Goal: Task Accomplishment & Management: Use online tool/utility

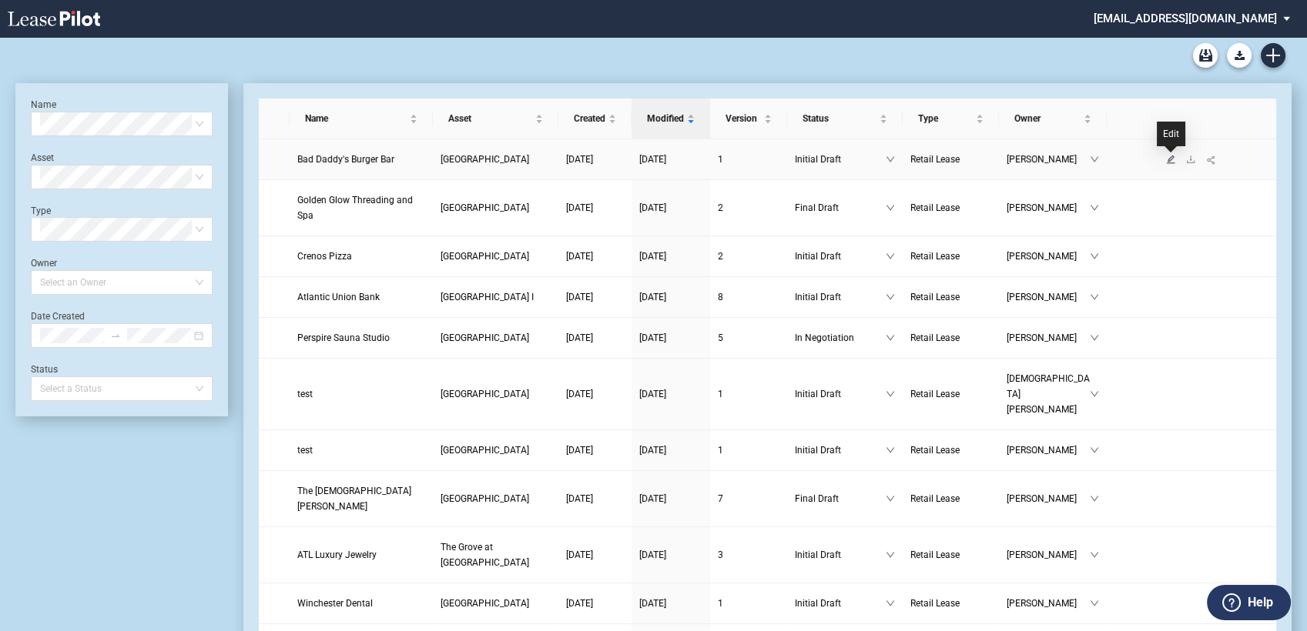
click at [1169, 161] on icon "edit" at bounding box center [1170, 159] width 8 height 8
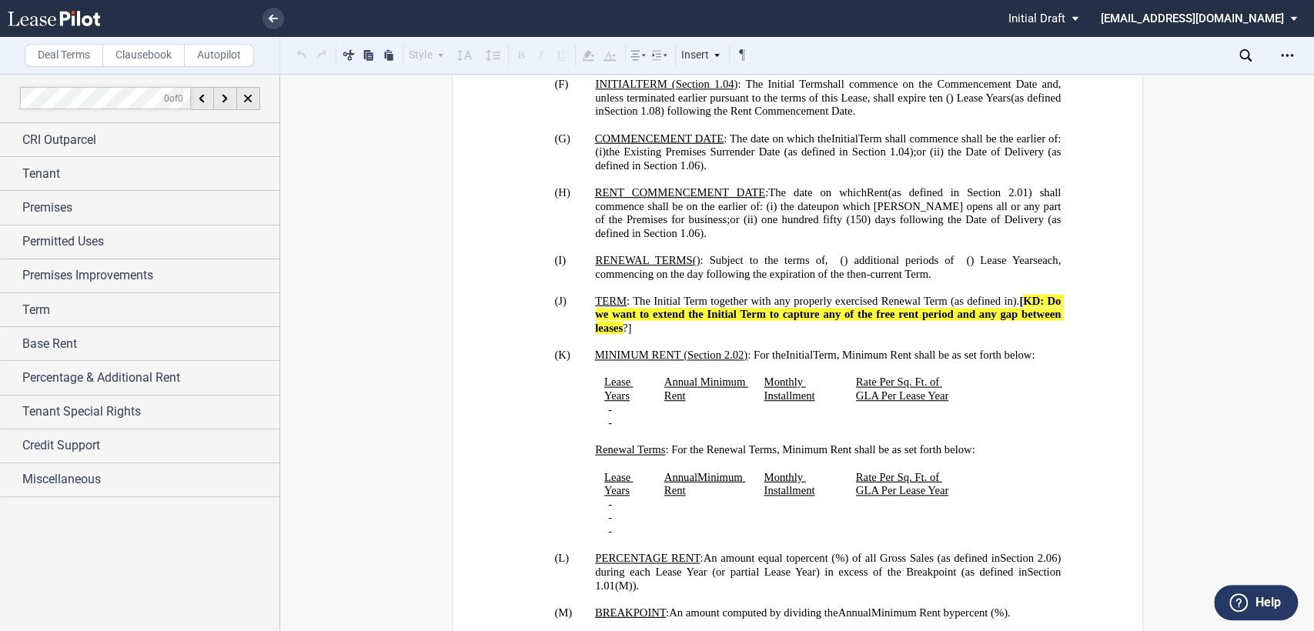
scroll to position [1454, 0]
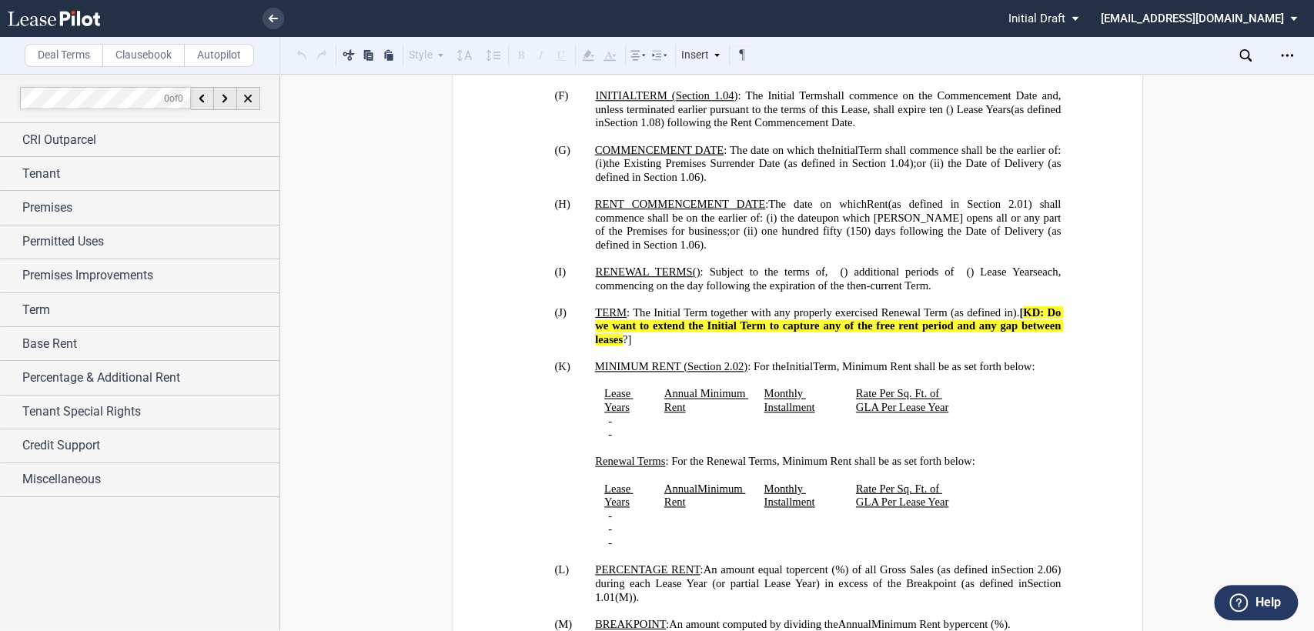
click at [1242, 52] on icon at bounding box center [1246, 55] width 12 height 12
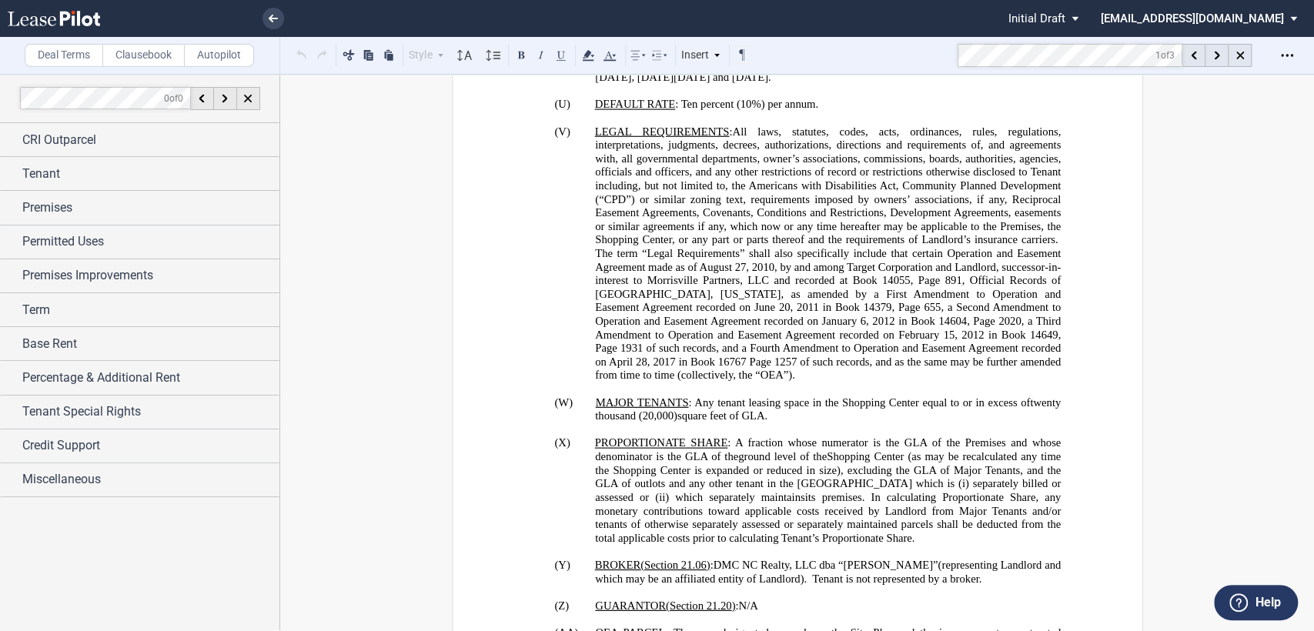
scroll to position [1145, 0]
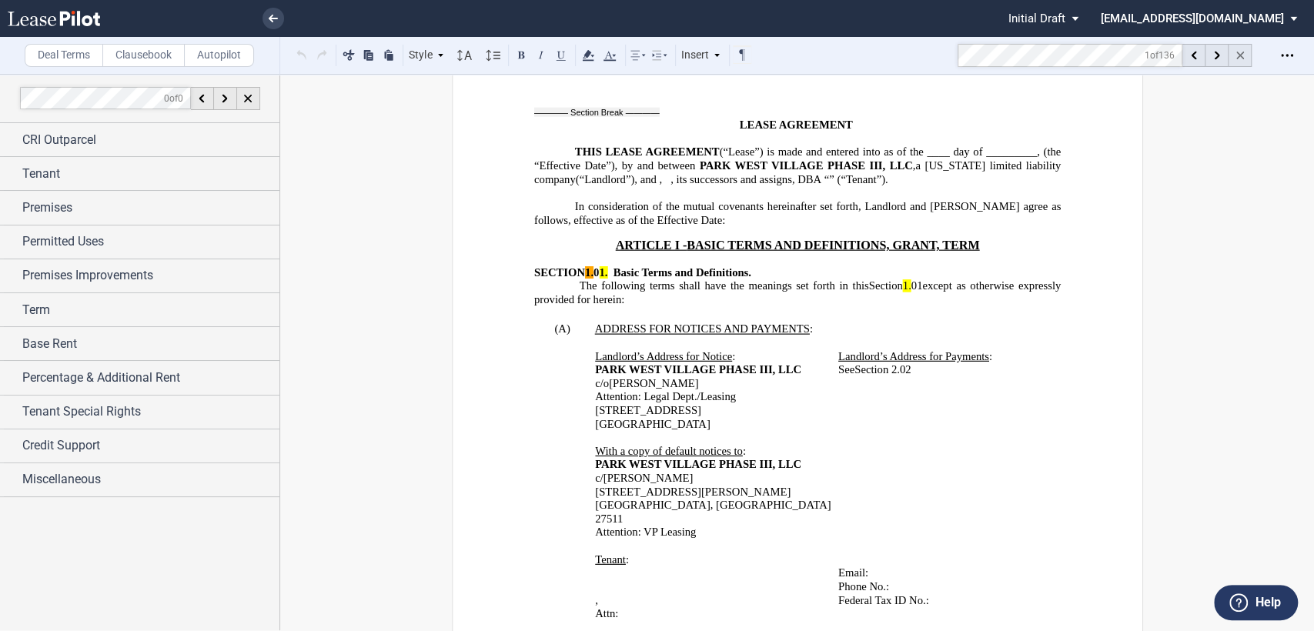
scroll to position [616, 0]
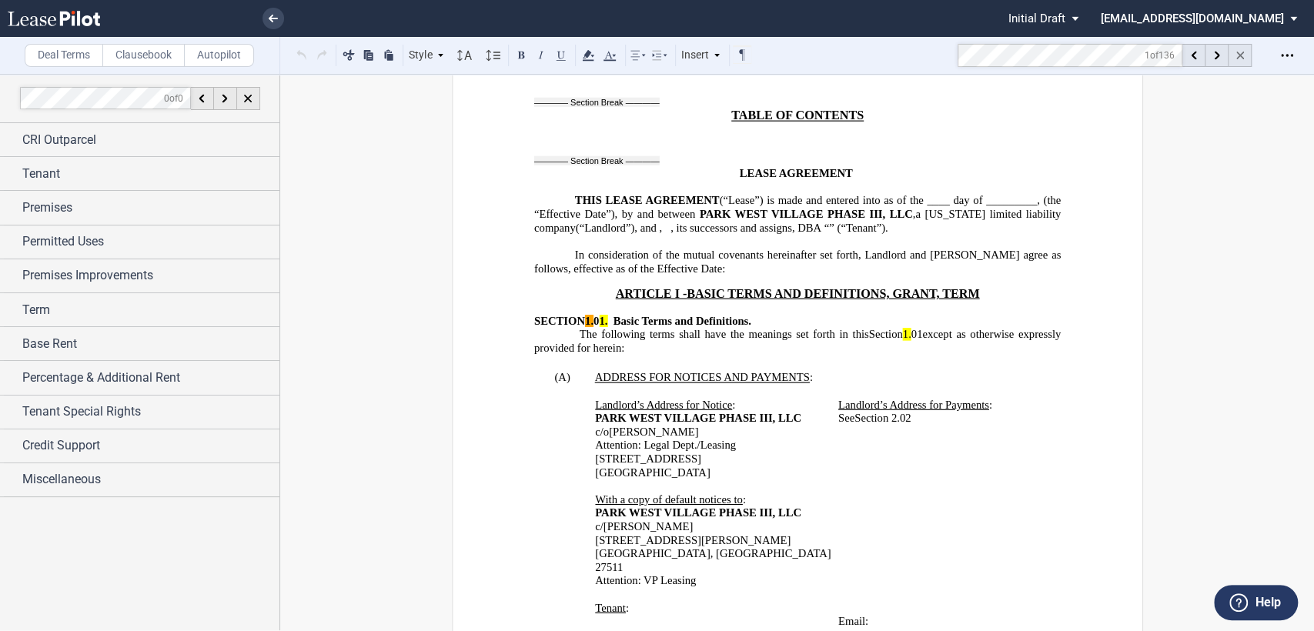
click at [1243, 55] on icon at bounding box center [1240, 56] width 8 height 8
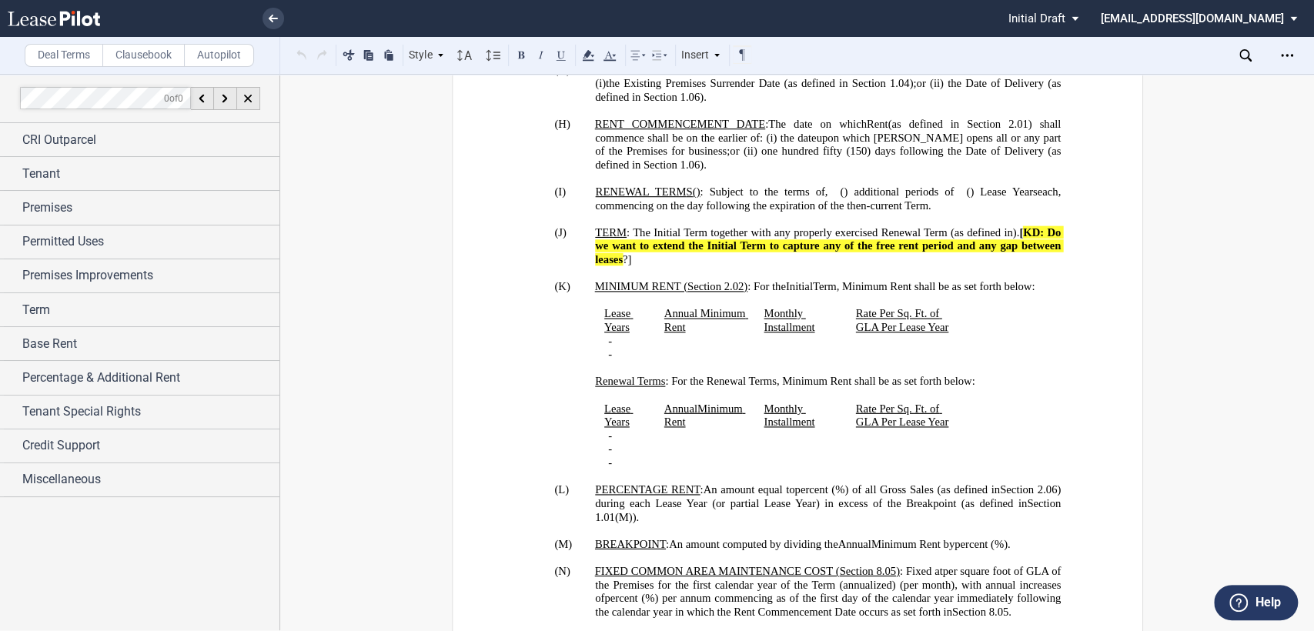
scroll to position [1471, 0]
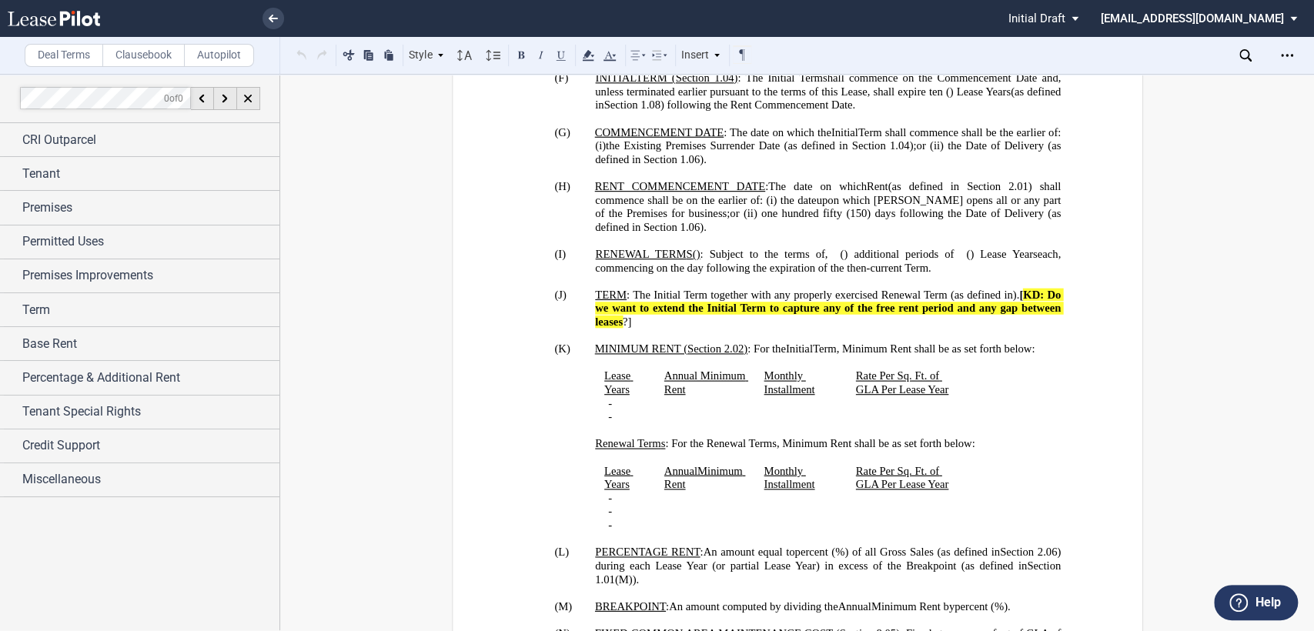
click at [1248, 55] on use at bounding box center [1246, 55] width 12 height 12
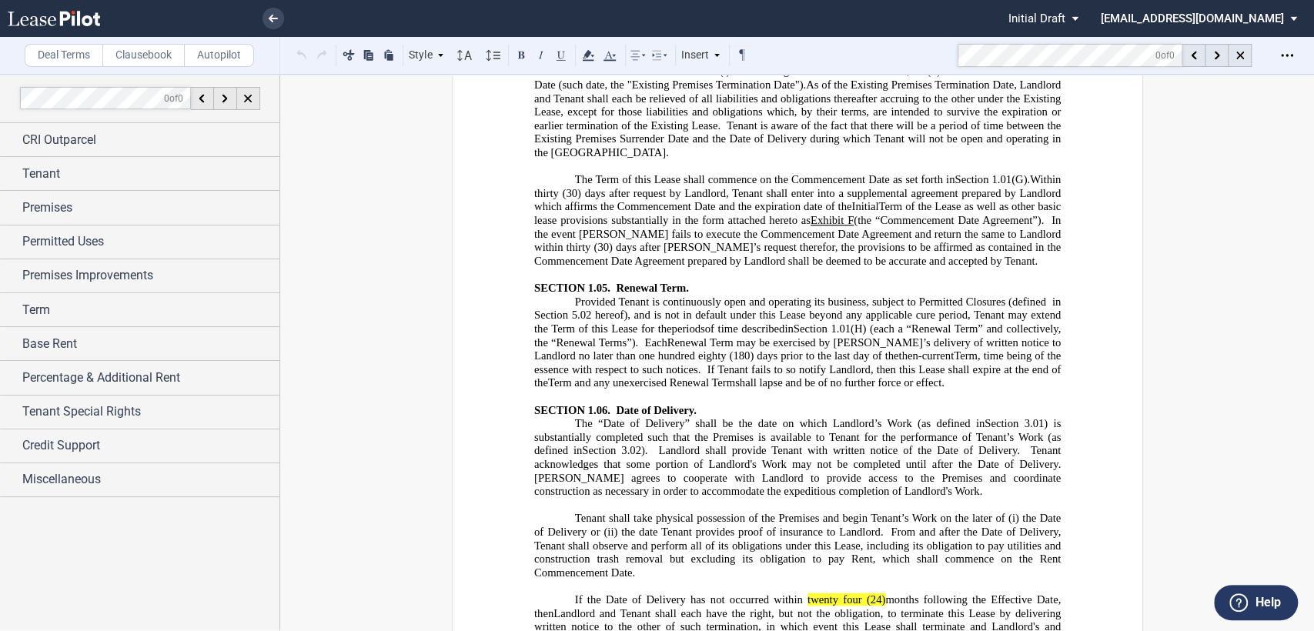
scroll to position [4139, 0]
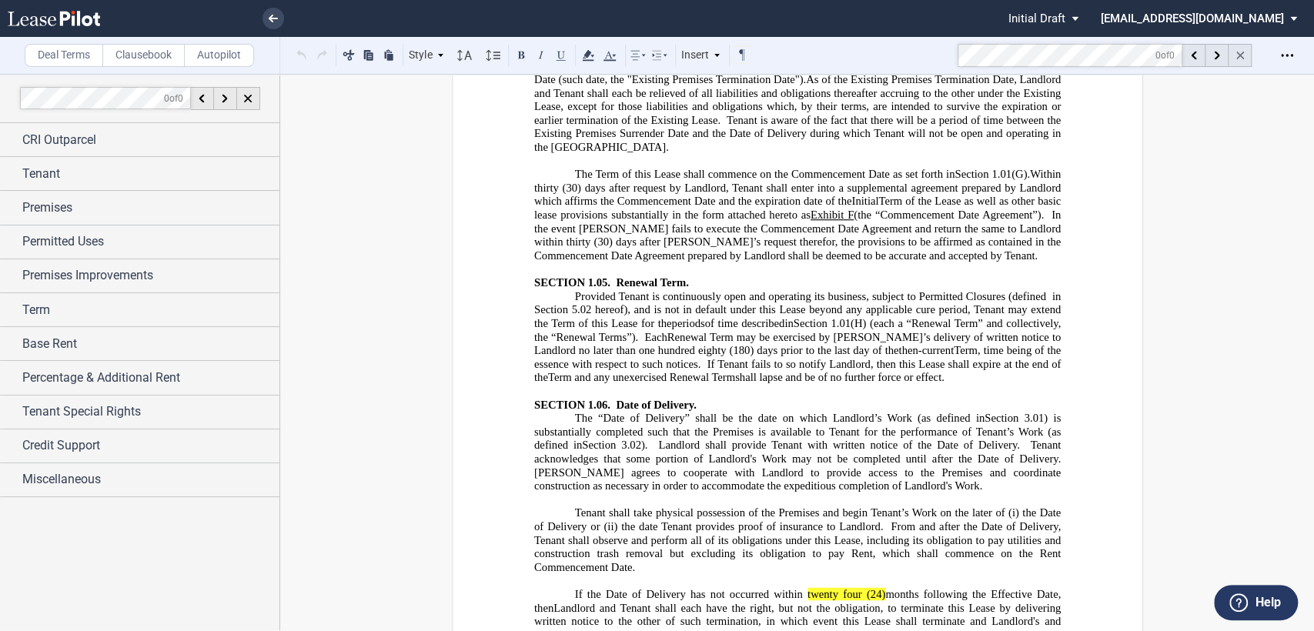
click at [1240, 56] on use at bounding box center [1240, 56] width 8 height 8
click at [269, 21] on icon at bounding box center [273, 19] width 9 height 8
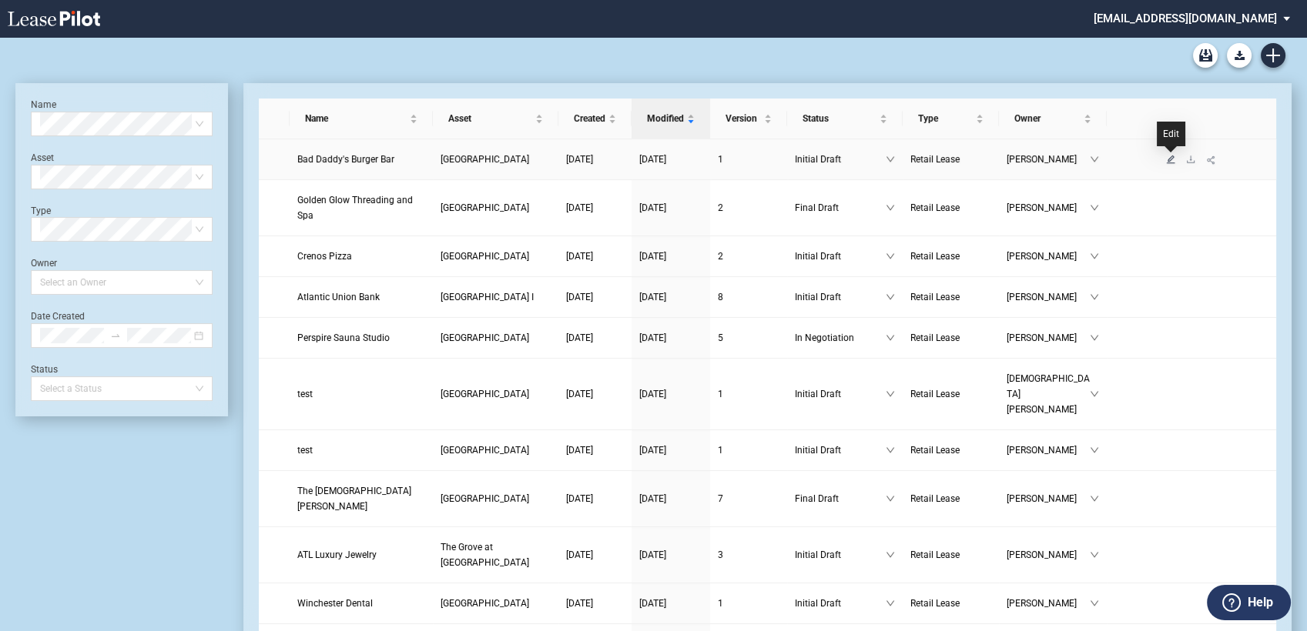
click at [1170, 163] on icon "edit" at bounding box center [1170, 159] width 8 height 8
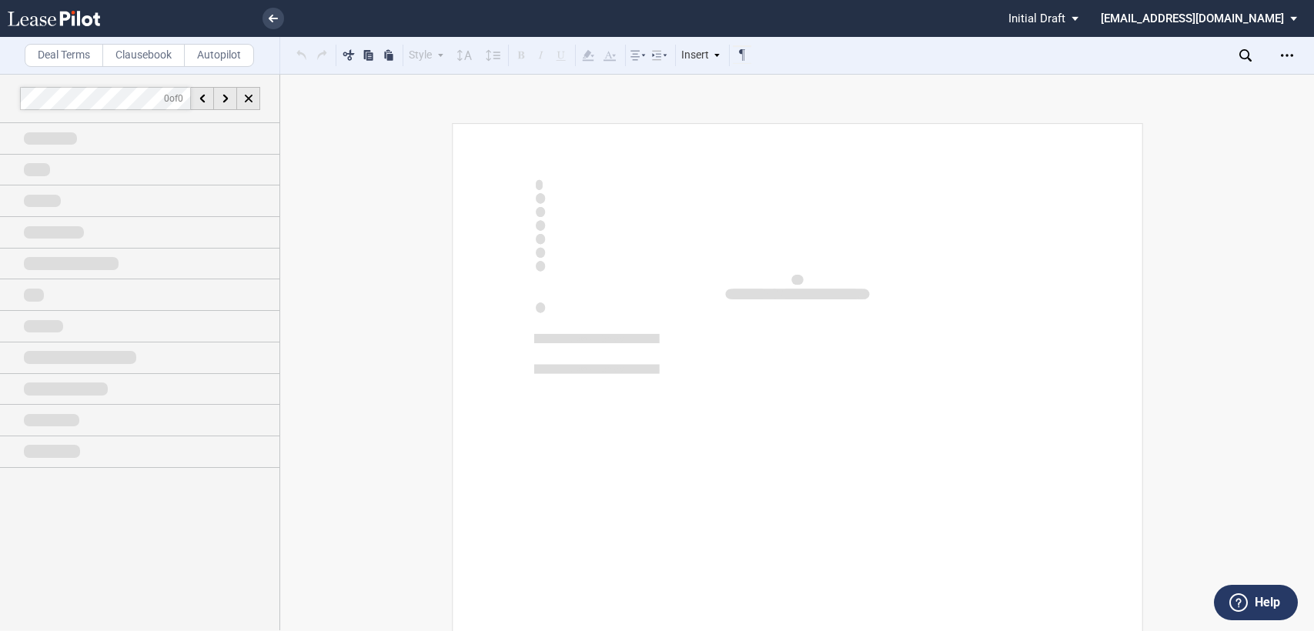
click at [386, 343] on div "﻿ L E A S E A G R E E M E N T Date: _________________________________, 2025 By …" at bounding box center [797, 438] width 1034 height 631
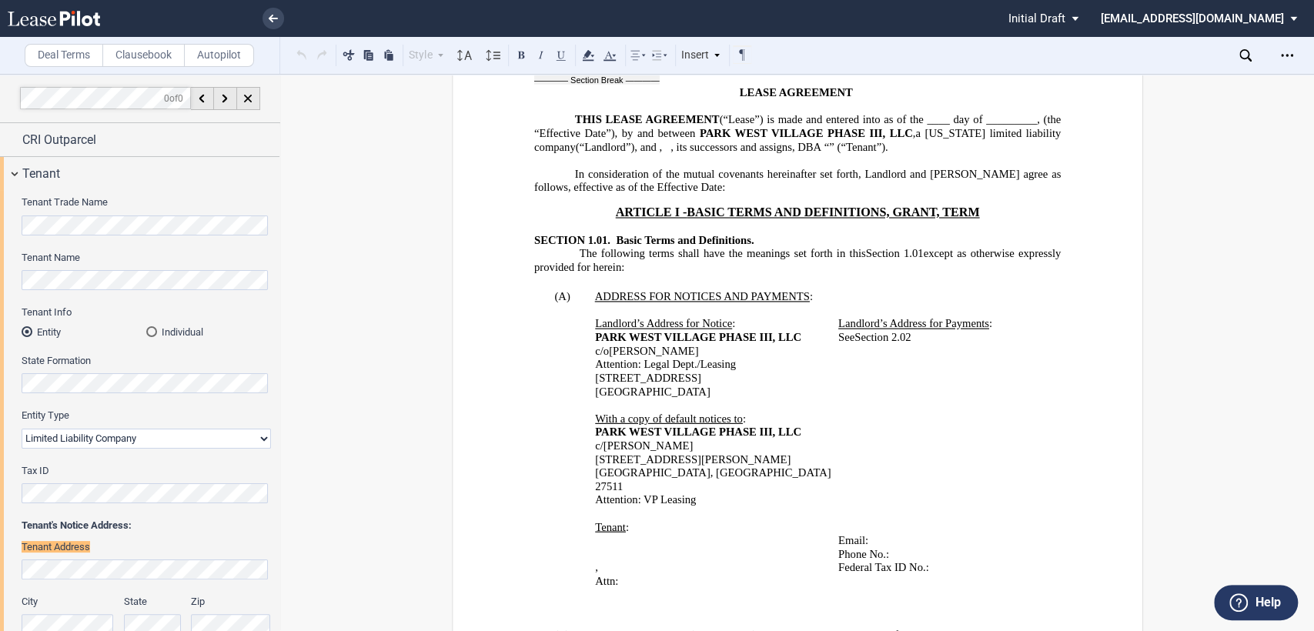
scroll to position [195, 0]
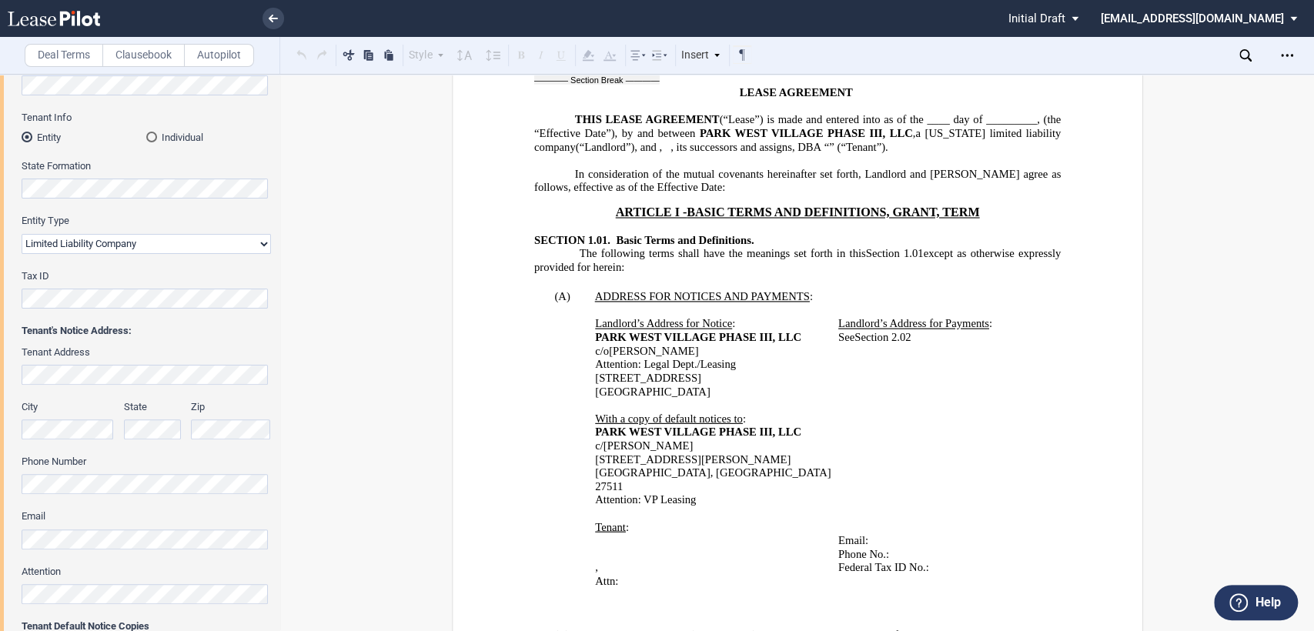
click at [721, 547] on p "﻿ ﻿" at bounding box center [716, 554] width 243 height 14
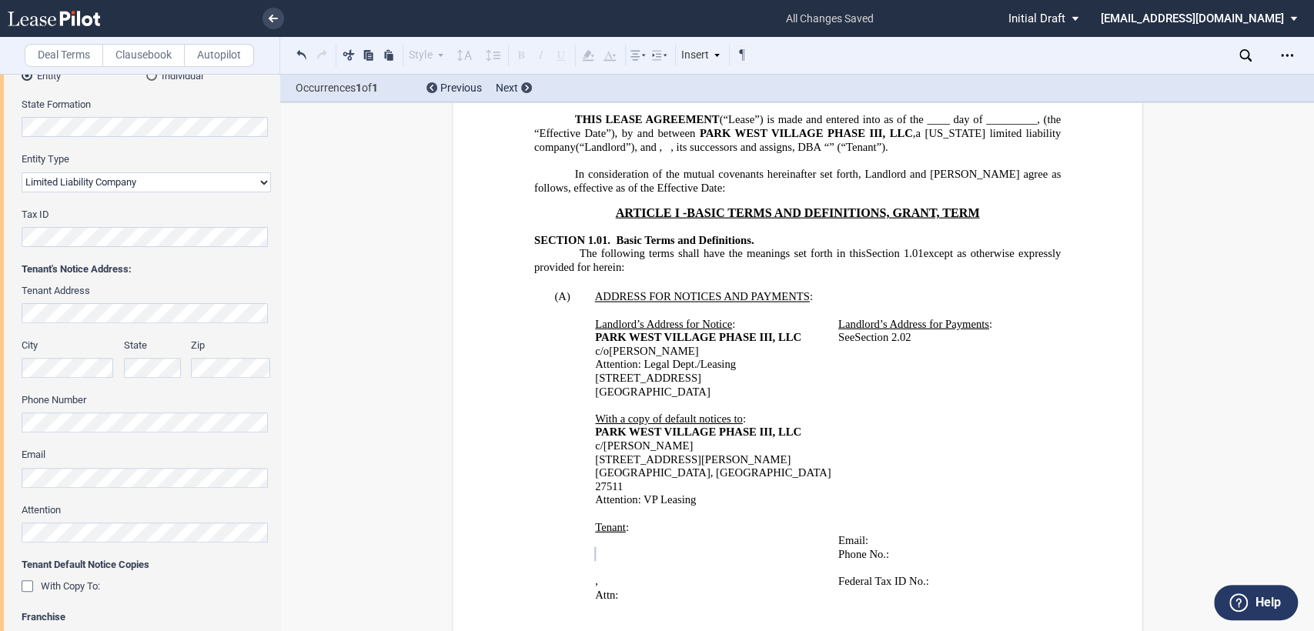
scroll to position [0, 33]
click at [274, 314] on div "Tenant Trade Name Tenant Name Tenant Info Entity Individual State Formation Ent…" at bounding box center [139, 303] width 279 height 738
click at [616, 561] on p "﻿" at bounding box center [716, 568] width 243 height 14
click at [751, 615] on p "﻿" at bounding box center [716, 622] width 243 height 14
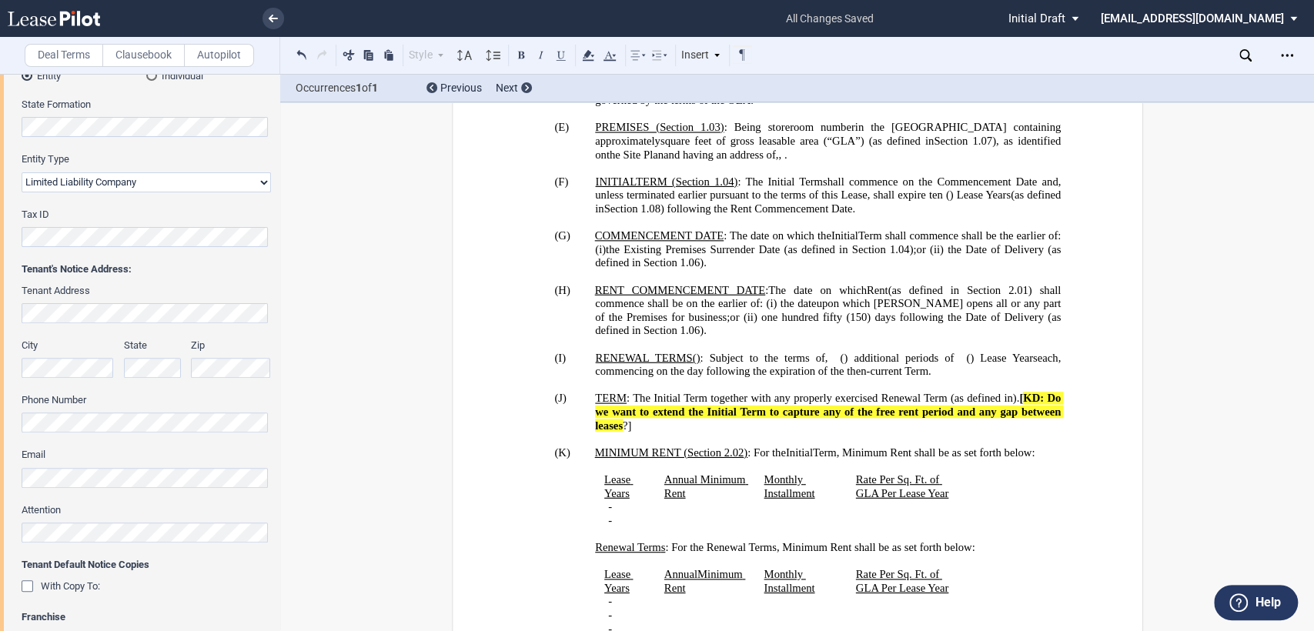
scroll to position [1125, 0]
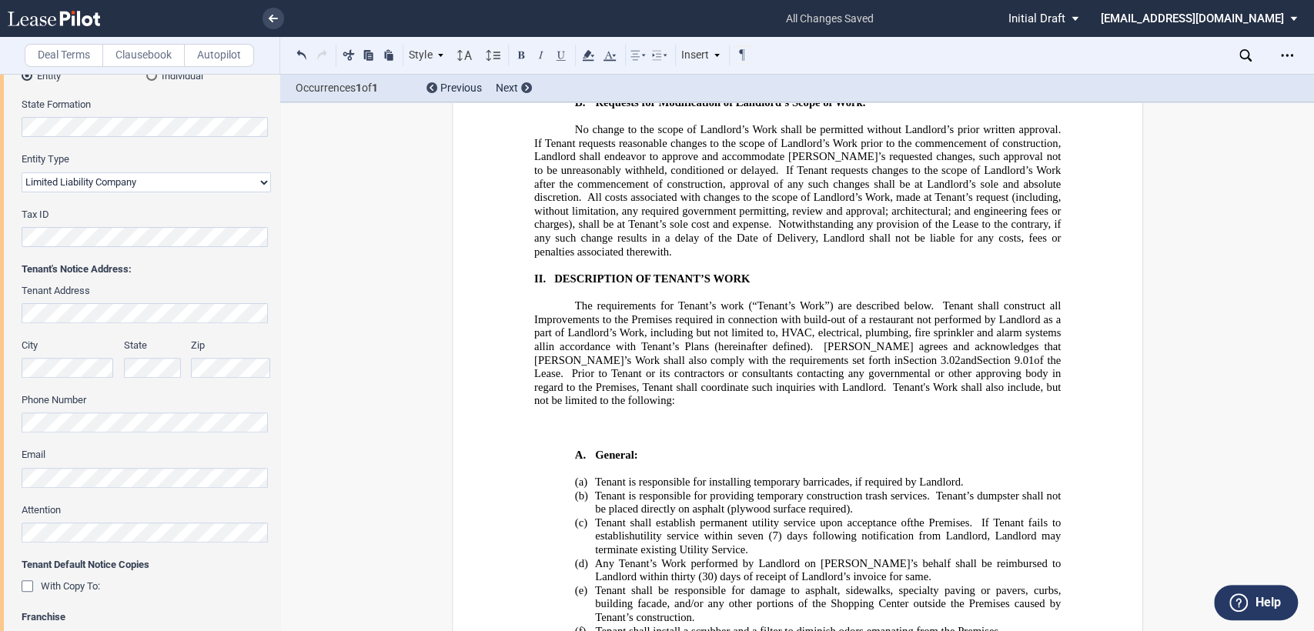
scroll to position [29280, 0]
click at [272, 16] on icon at bounding box center [273, 19] width 9 height 8
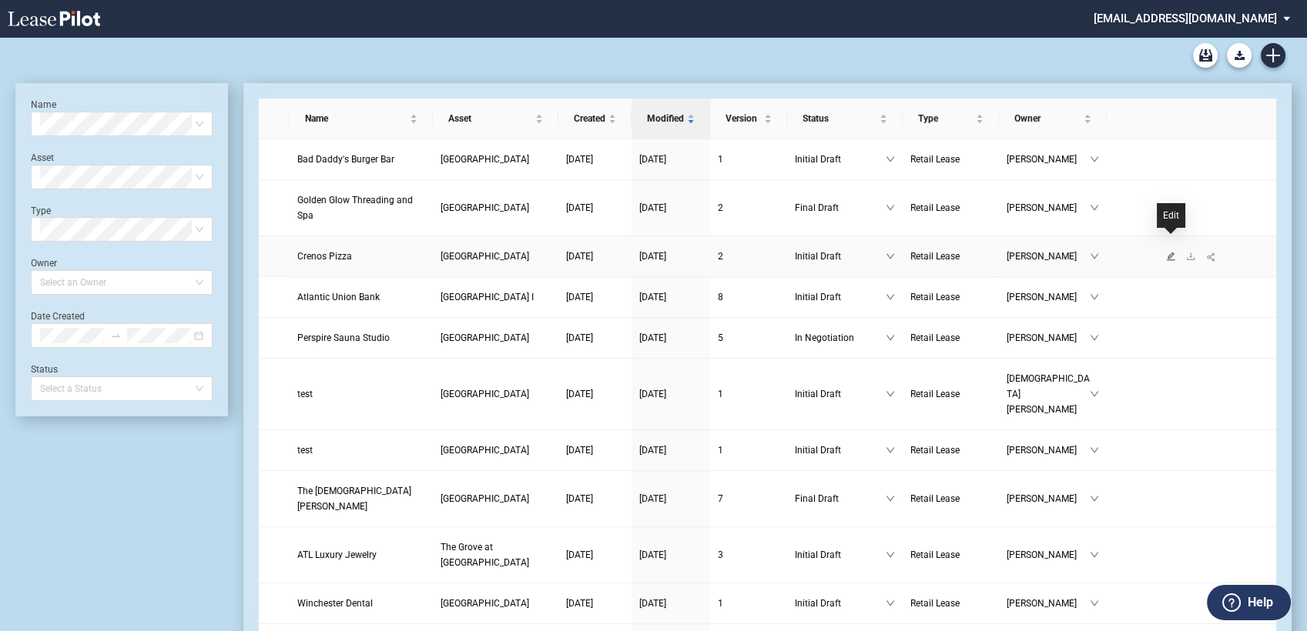
click at [1166, 252] on icon "edit" at bounding box center [1170, 256] width 9 height 9
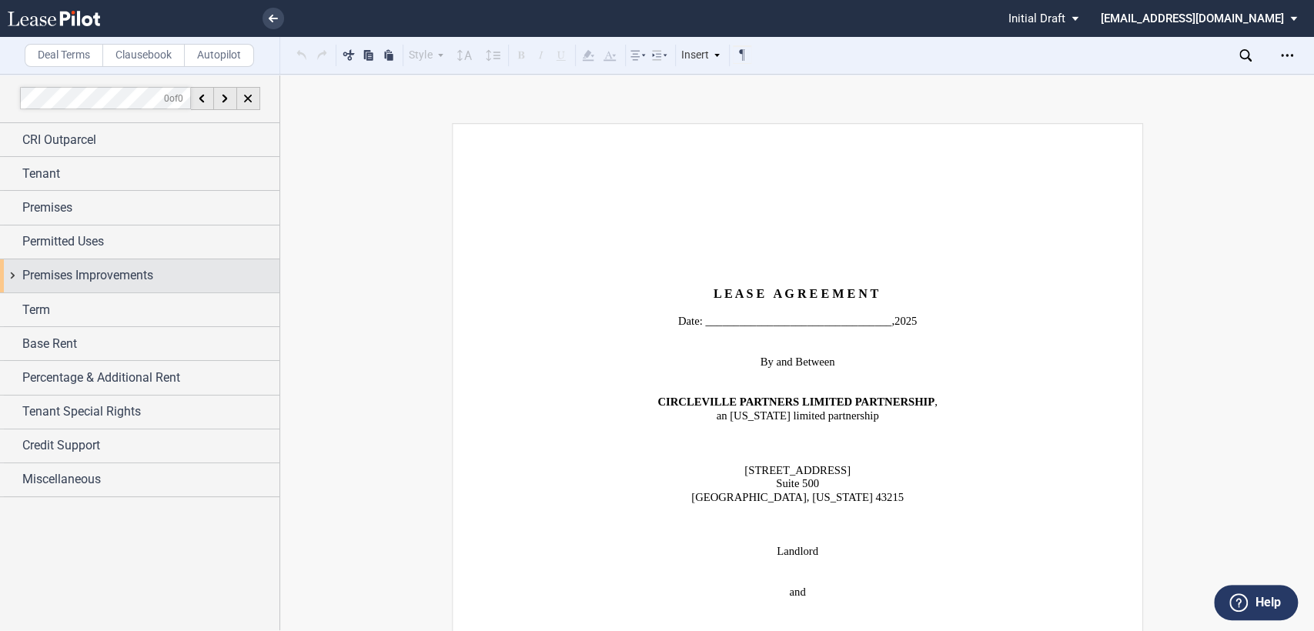
click at [8, 274] on div "Premises Improvements" at bounding box center [139, 275] width 279 height 33
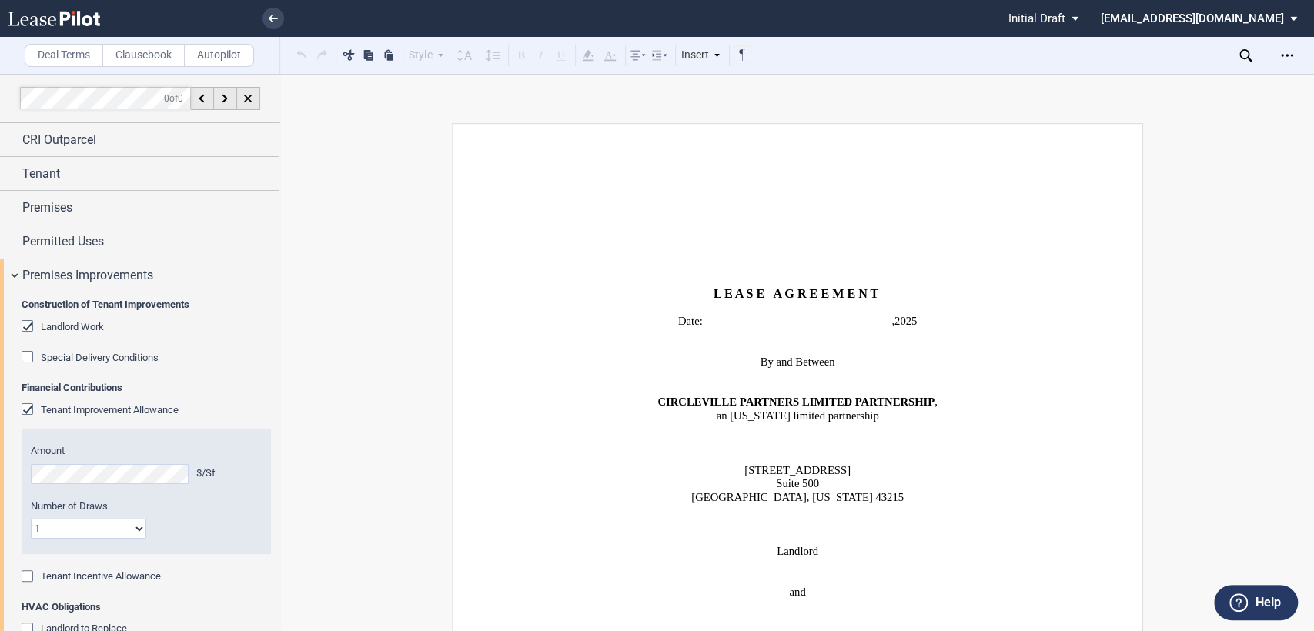
click at [25, 323] on div "Landlord Work" at bounding box center [29, 327] width 15 height 15
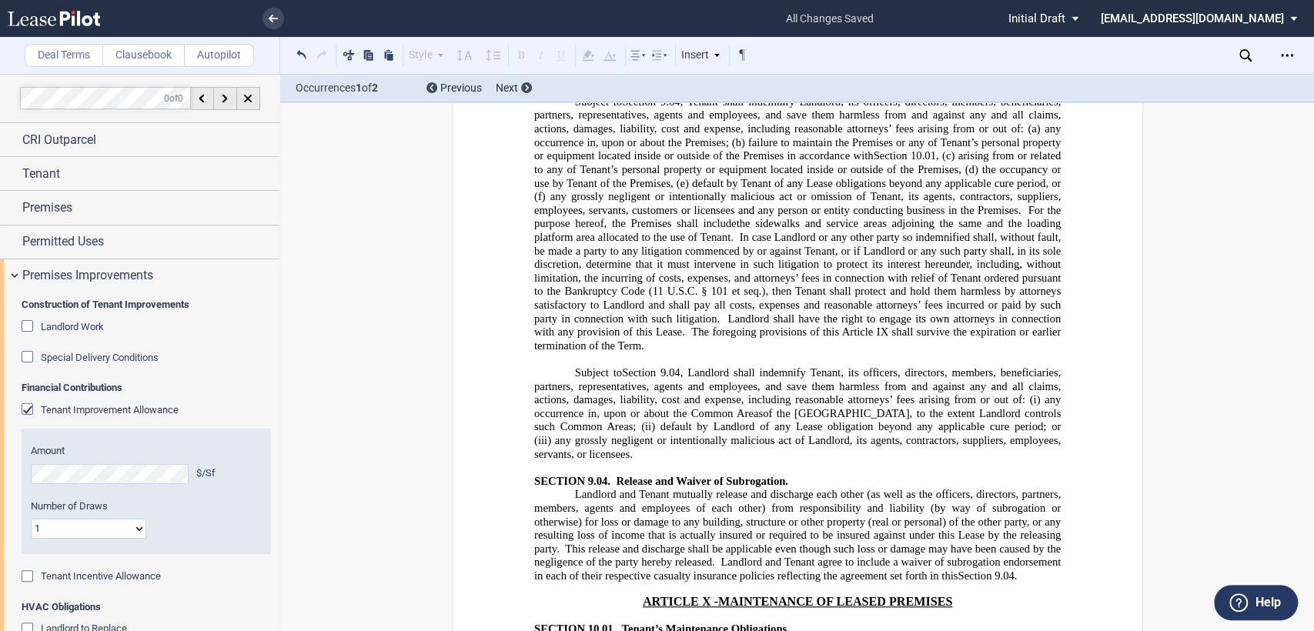
scroll to position [11753, 0]
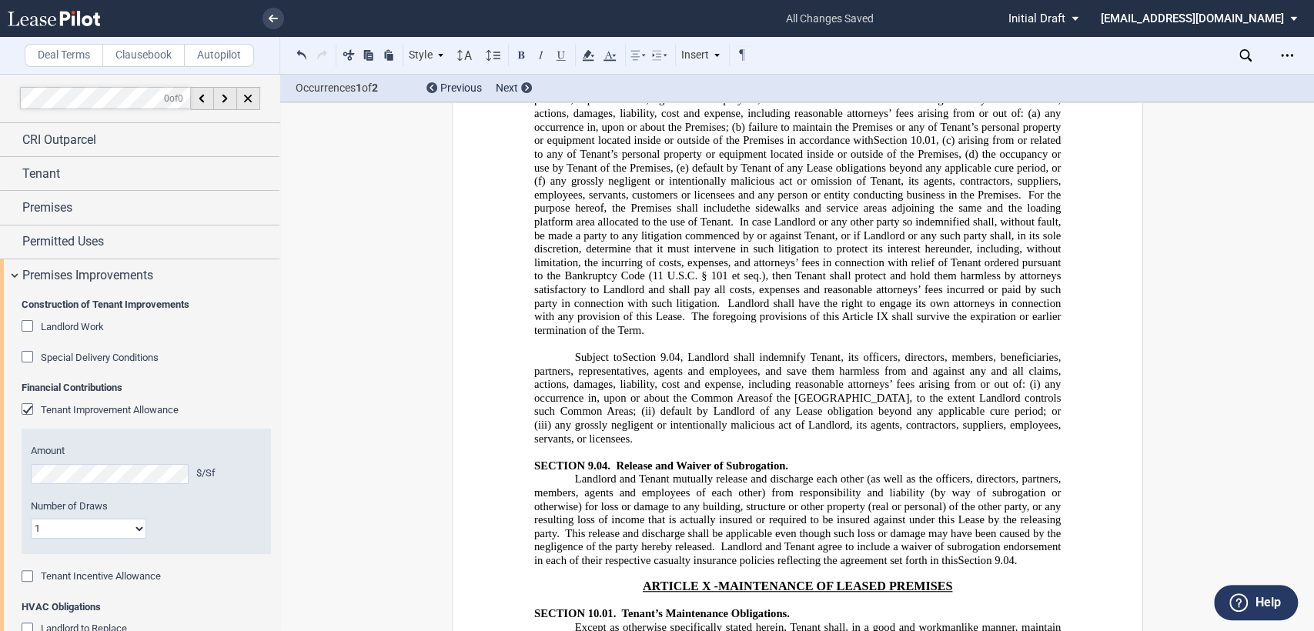
drag, startPoint x: 570, startPoint y: 249, endPoint x: 709, endPoint y: 248, distance: 138.6
drag, startPoint x: 567, startPoint y: 248, endPoint x: 594, endPoint y: 254, distance: 27.6
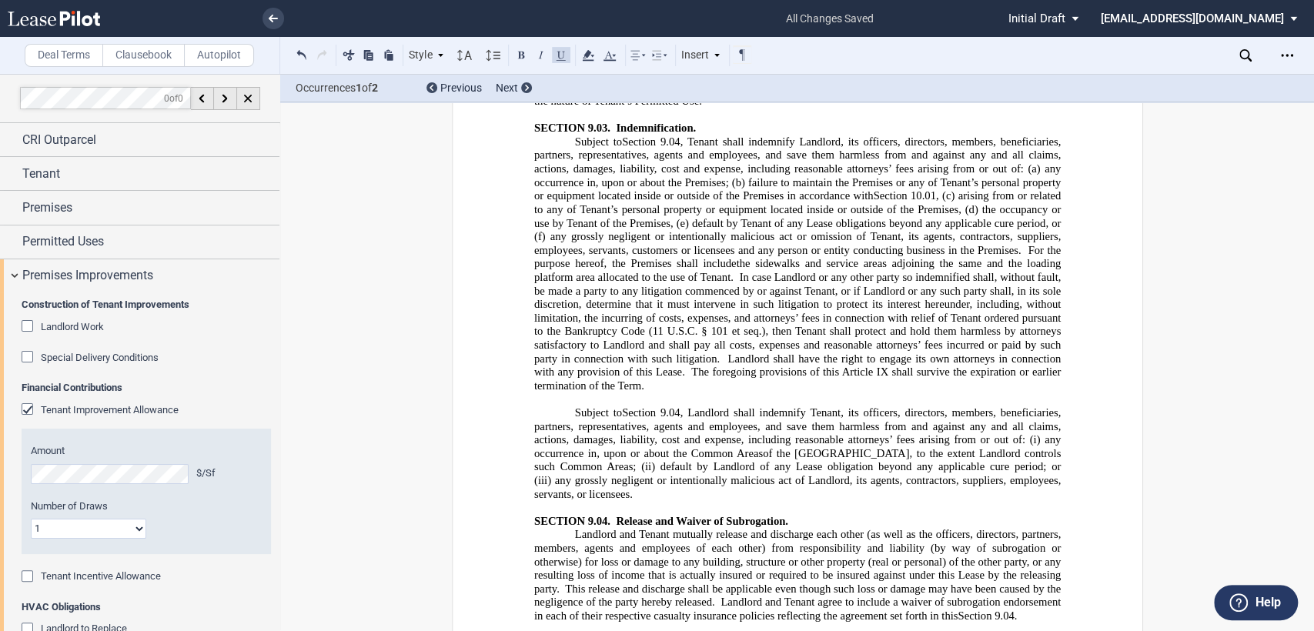
scroll to position [11668, 0]
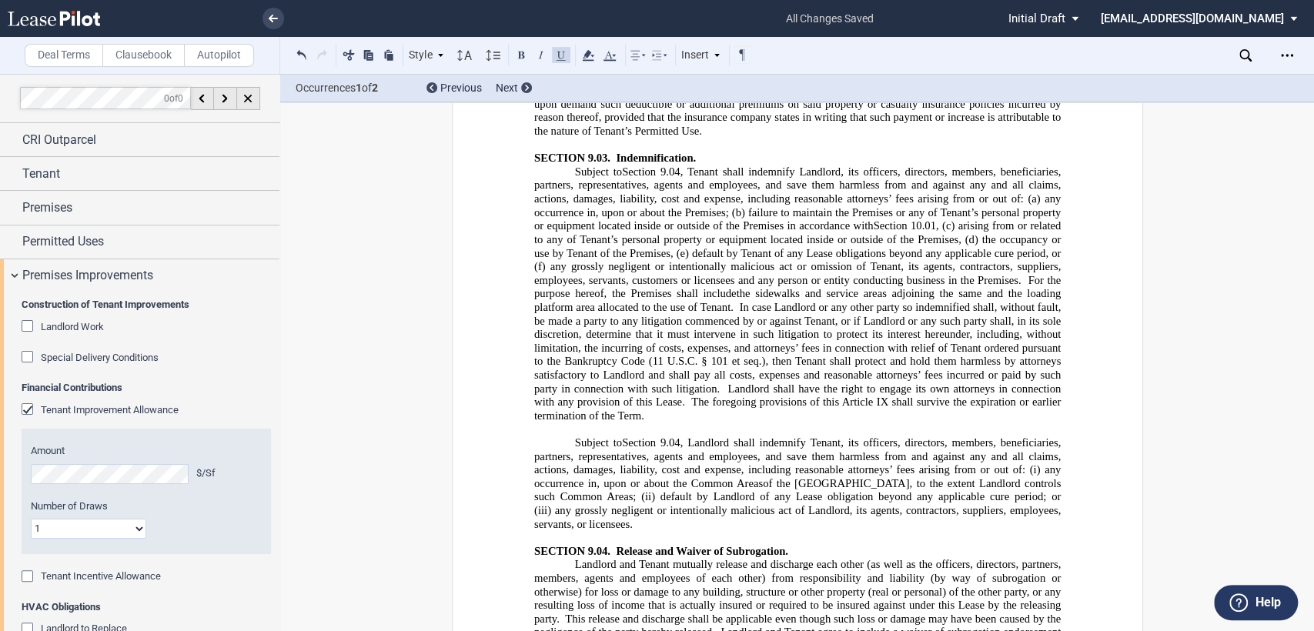
drag, startPoint x: 921, startPoint y: 347, endPoint x: 951, endPoint y: 349, distance: 30.1
drag, startPoint x: 569, startPoint y: 335, endPoint x: 860, endPoint y: 333, distance: 291.0
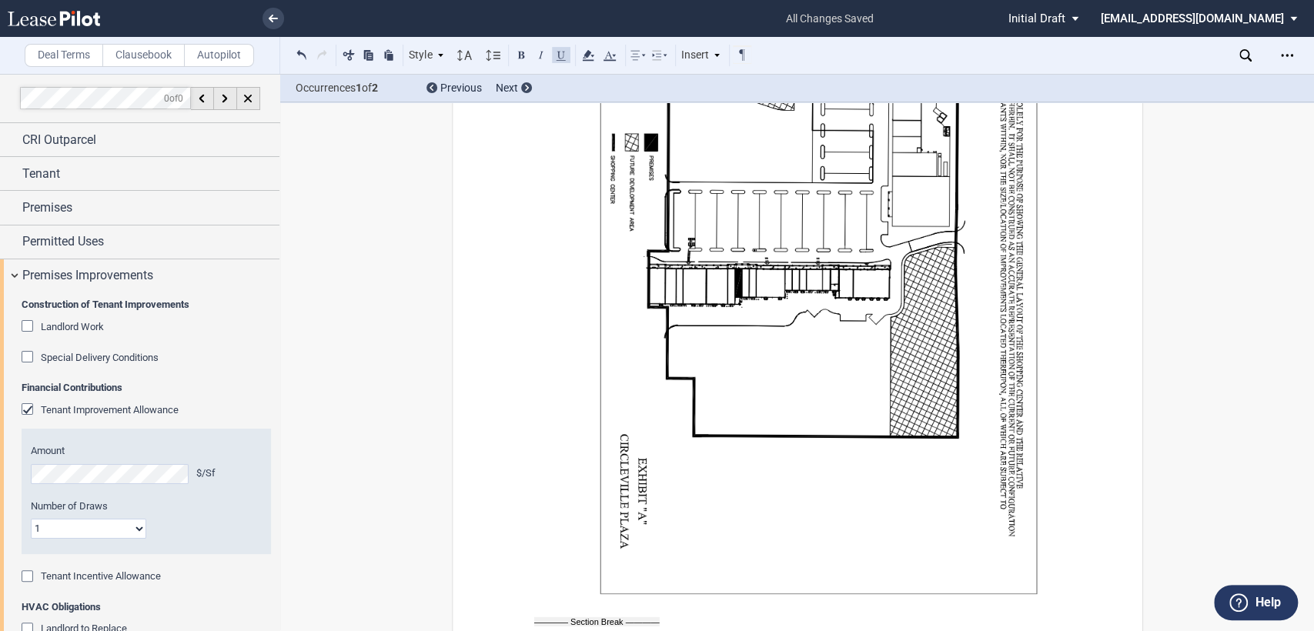
scroll to position [24800, 0]
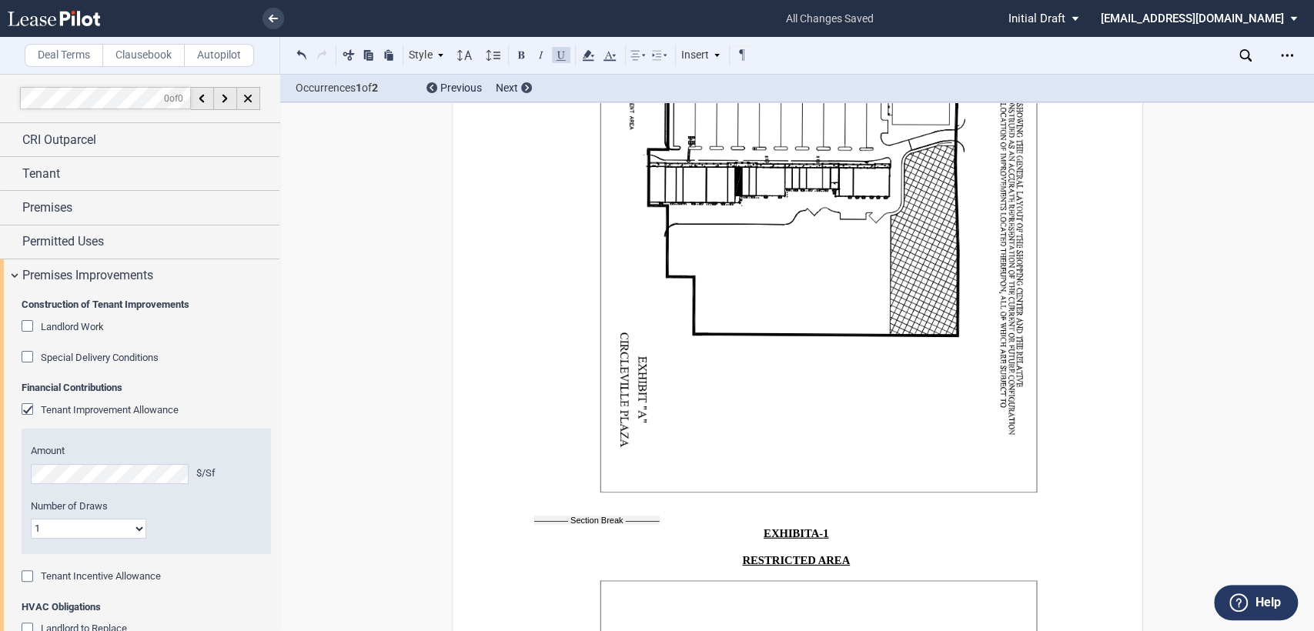
drag, startPoint x: 569, startPoint y: 240, endPoint x: 885, endPoint y: 279, distance: 318.1
click at [587, 51] on use at bounding box center [588, 55] width 12 height 11
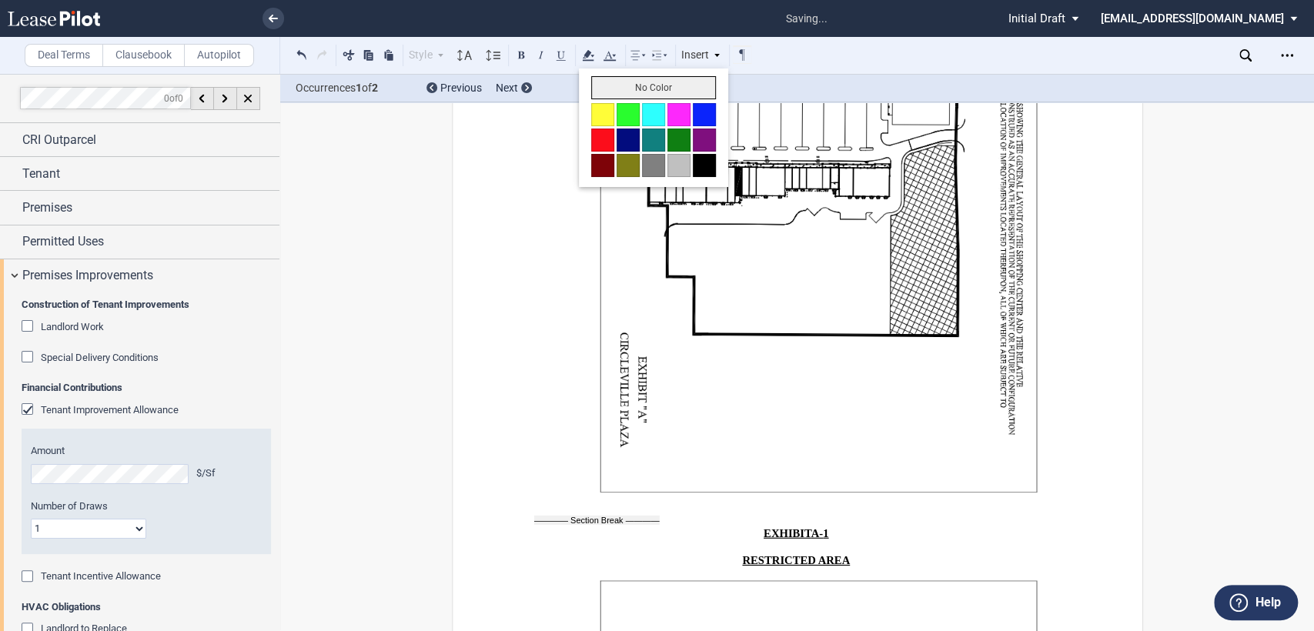
click at [616, 89] on button "No Color" at bounding box center [653, 87] width 125 height 23
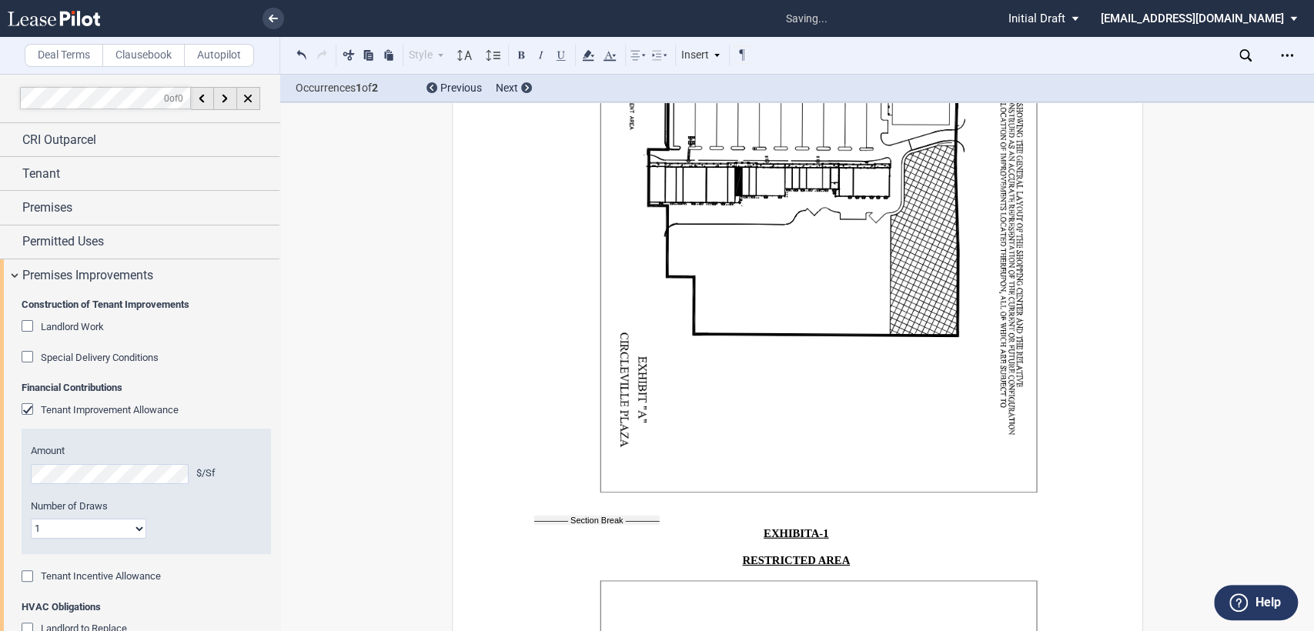
drag, startPoint x: 665, startPoint y: 245, endPoint x: 721, endPoint y: 305, distance: 81.7
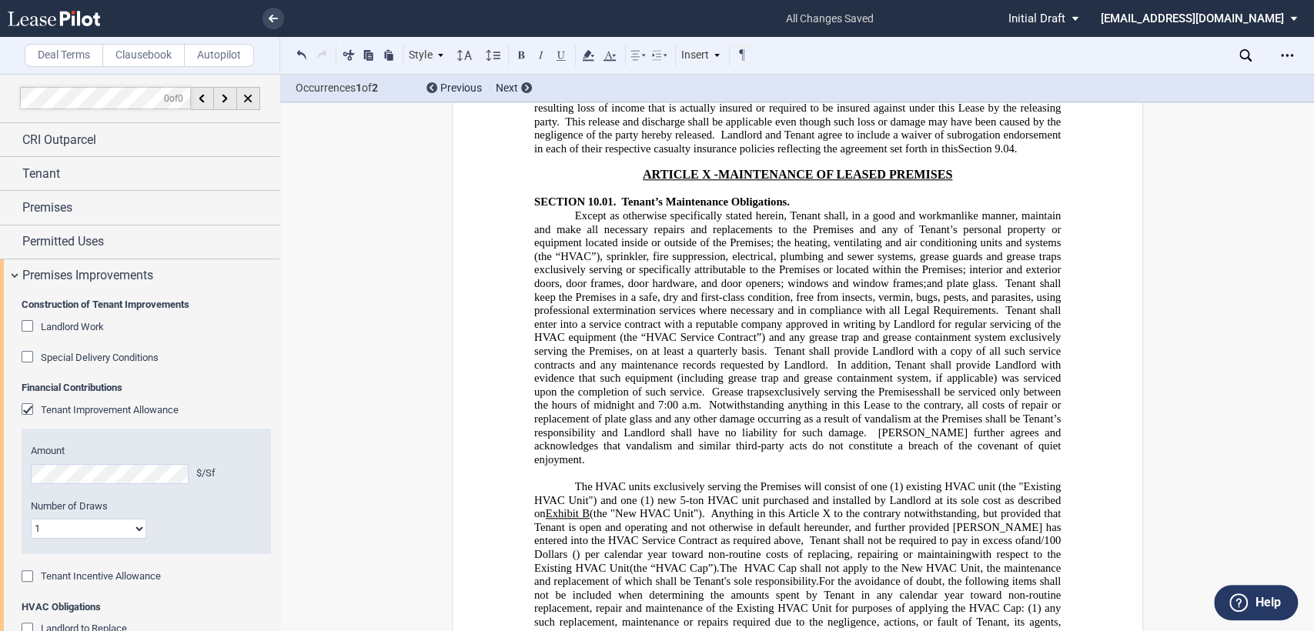
scroll to position [11732, 0]
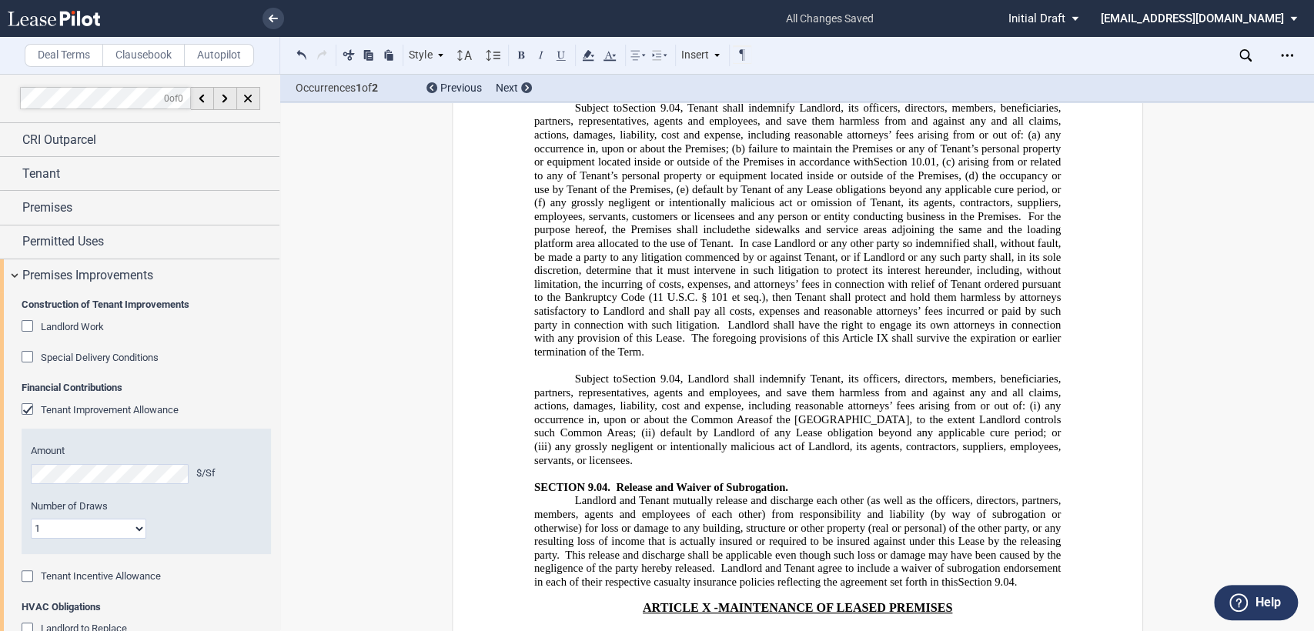
drag, startPoint x: 612, startPoint y: 283, endPoint x: 692, endPoint y: 299, distance: 81.7
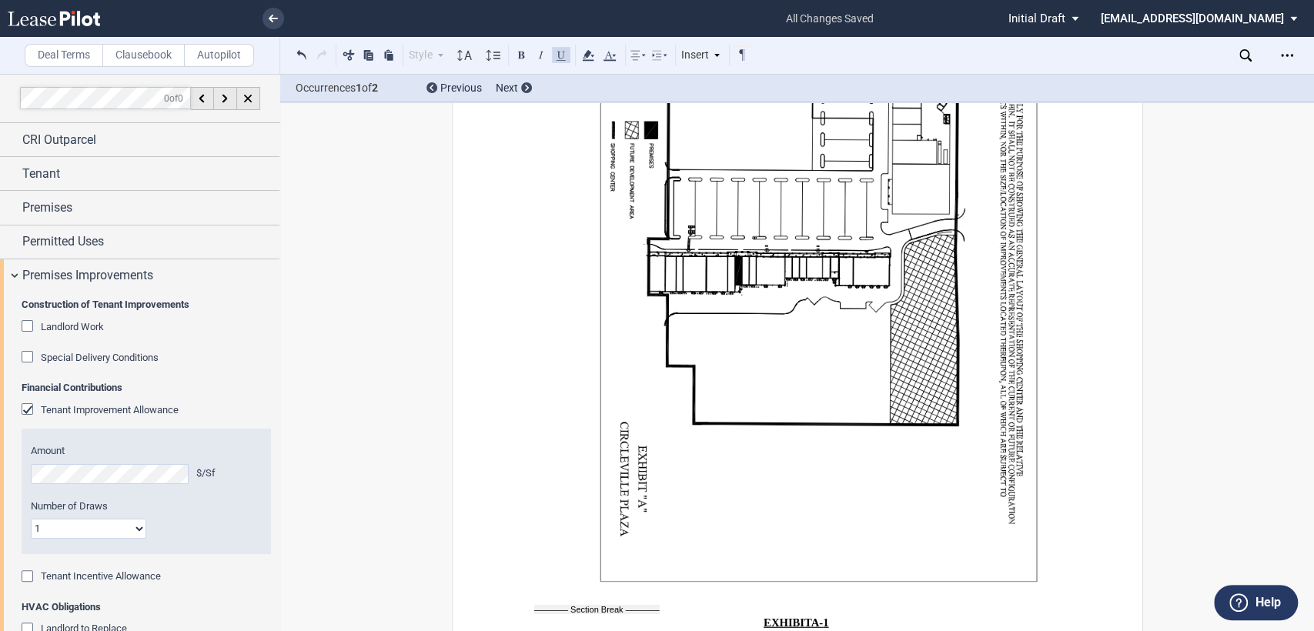
scroll to position [24692, 0]
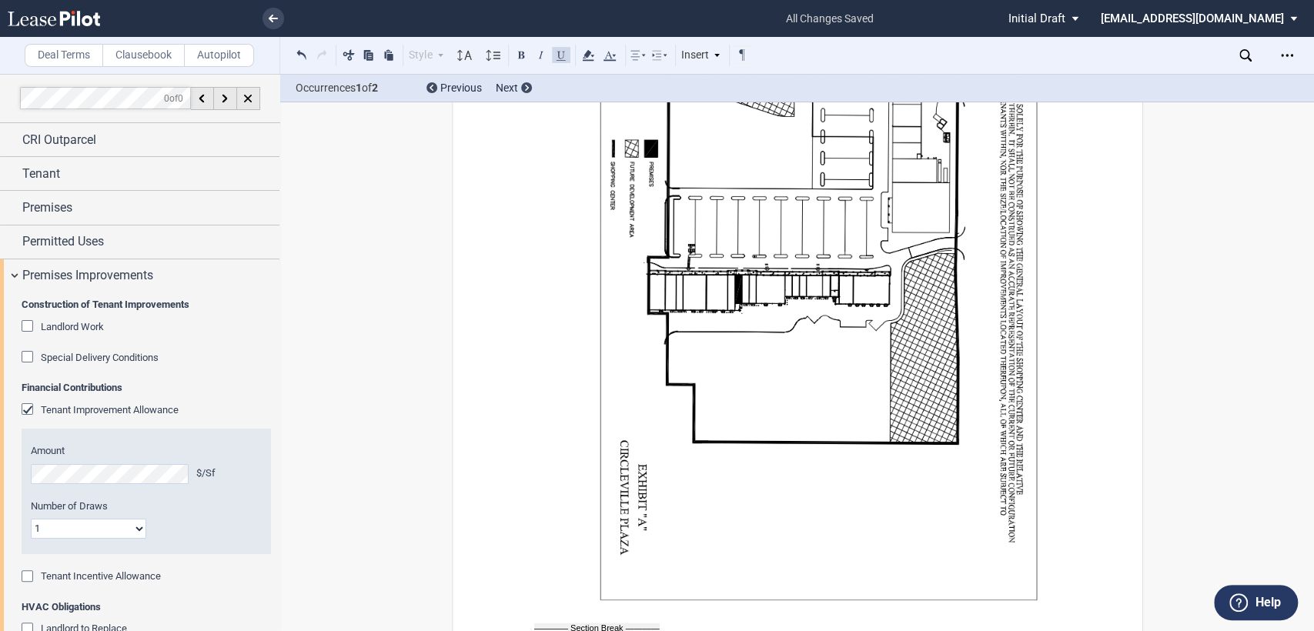
drag, startPoint x: 529, startPoint y: 366, endPoint x: 652, endPoint y: 365, distance: 123.2
drag, startPoint x: 651, startPoint y: 366, endPoint x: 587, endPoint y: 381, distance: 65.7
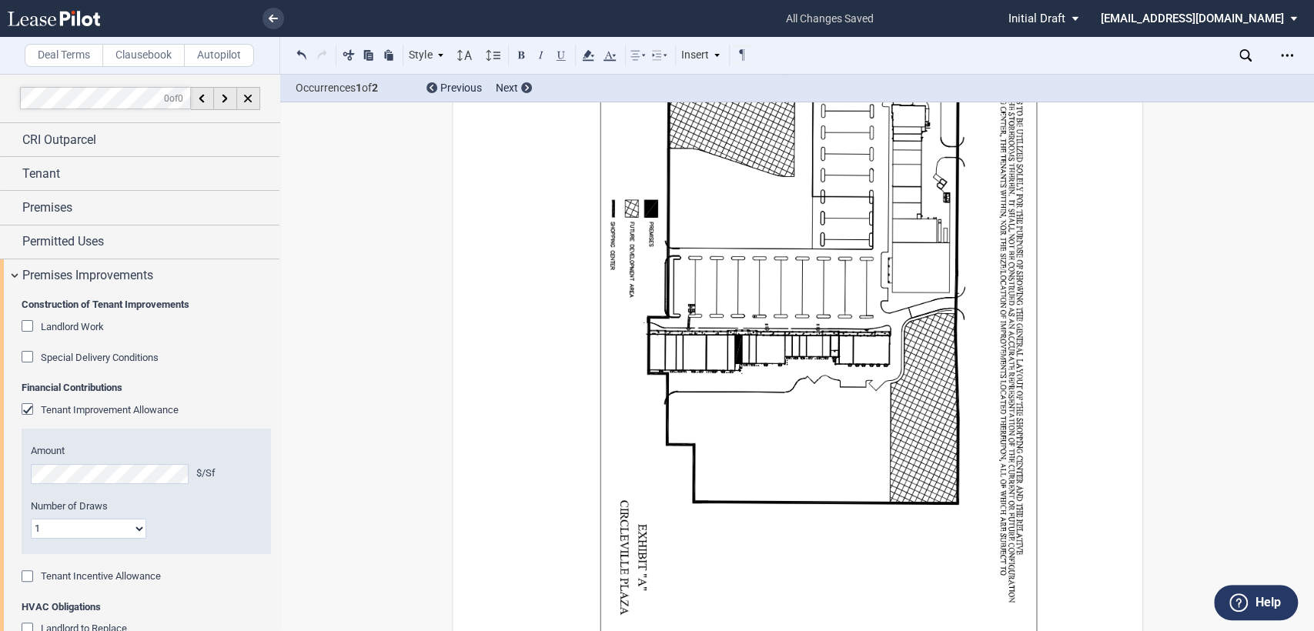
scroll to position [24606, 0]
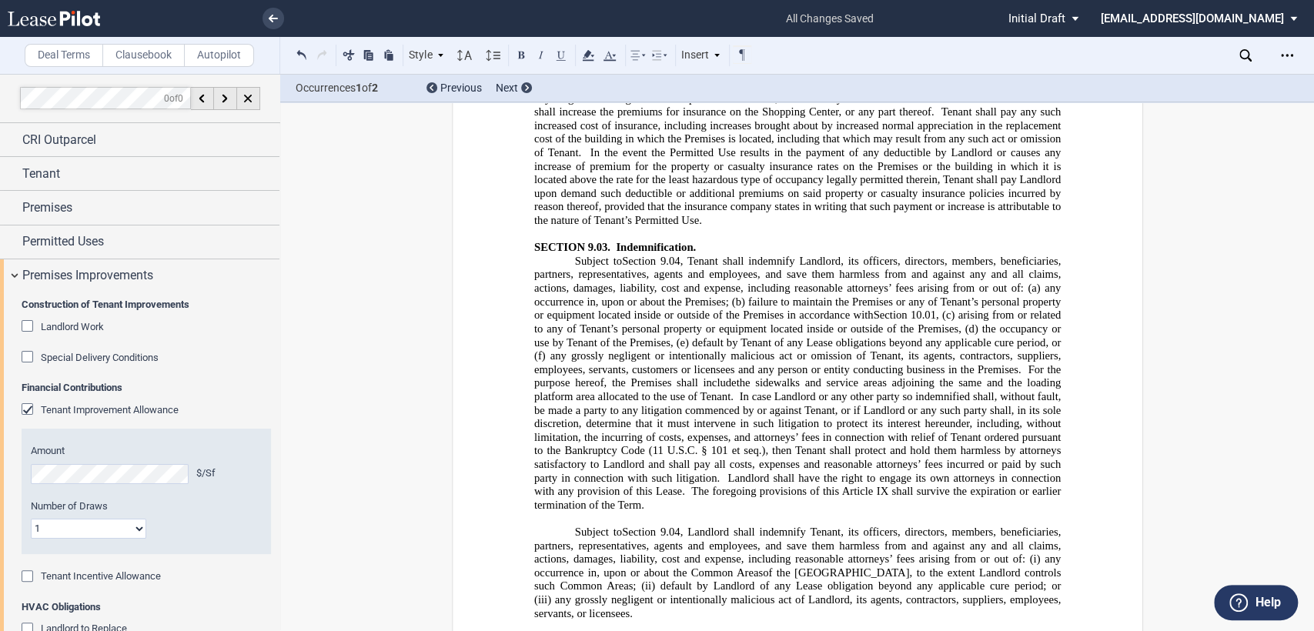
scroll to position [11731, 0]
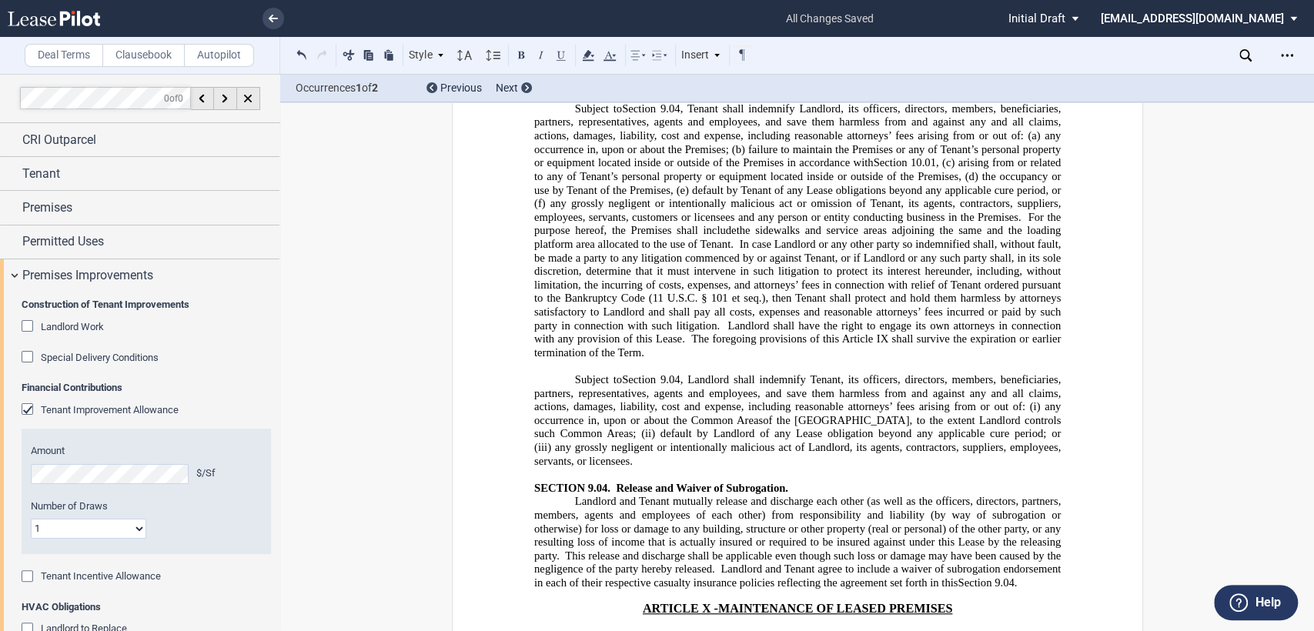
drag, startPoint x: 711, startPoint y: 279, endPoint x: 918, endPoint y: 289, distance: 208.1
drag, startPoint x: 852, startPoint y: 285, endPoint x: 960, endPoint y: 282, distance: 107.8
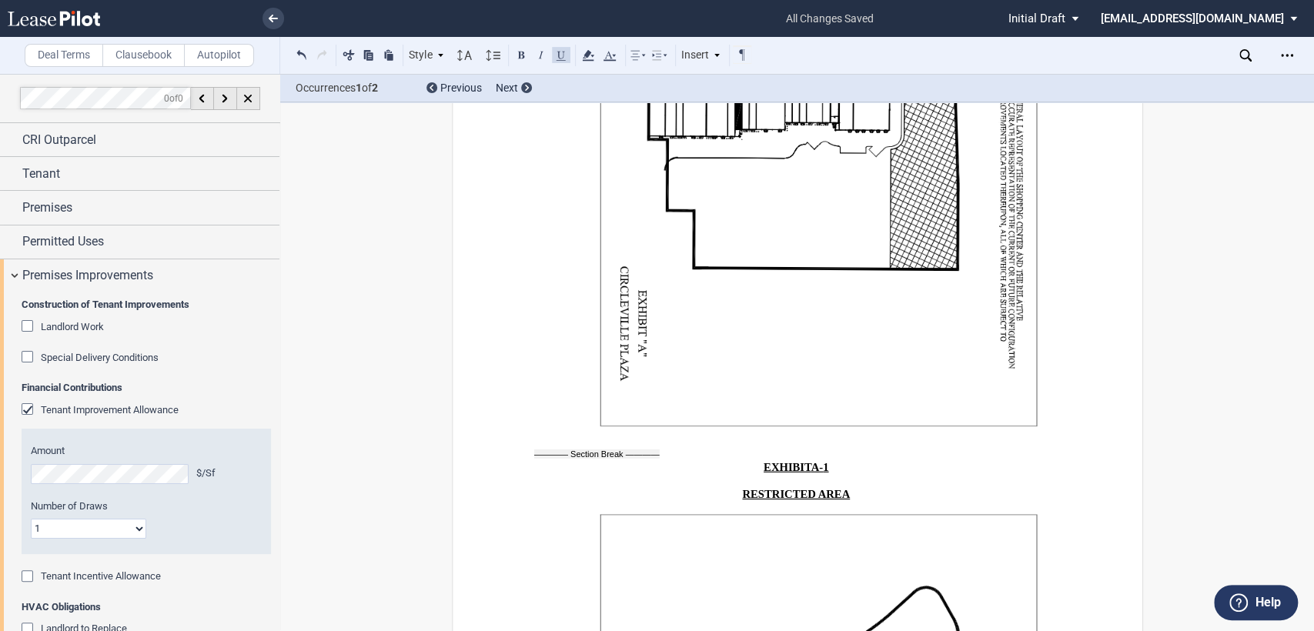
scroll to position [24734, 0]
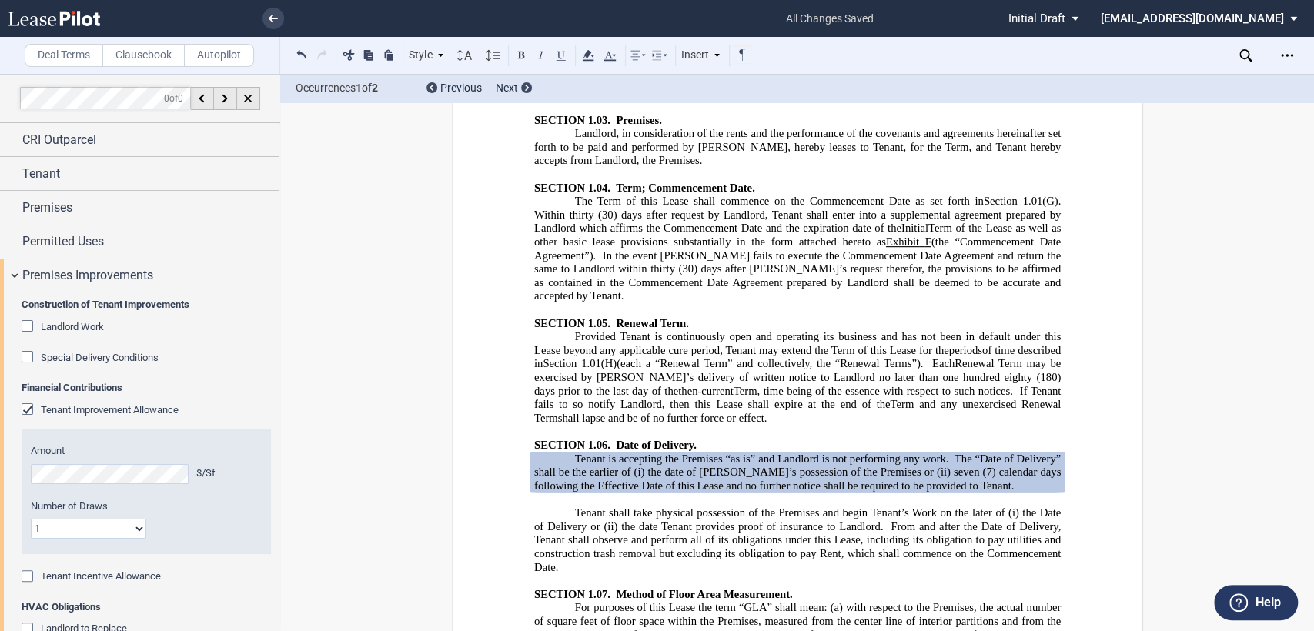
scroll to position [3122, 0]
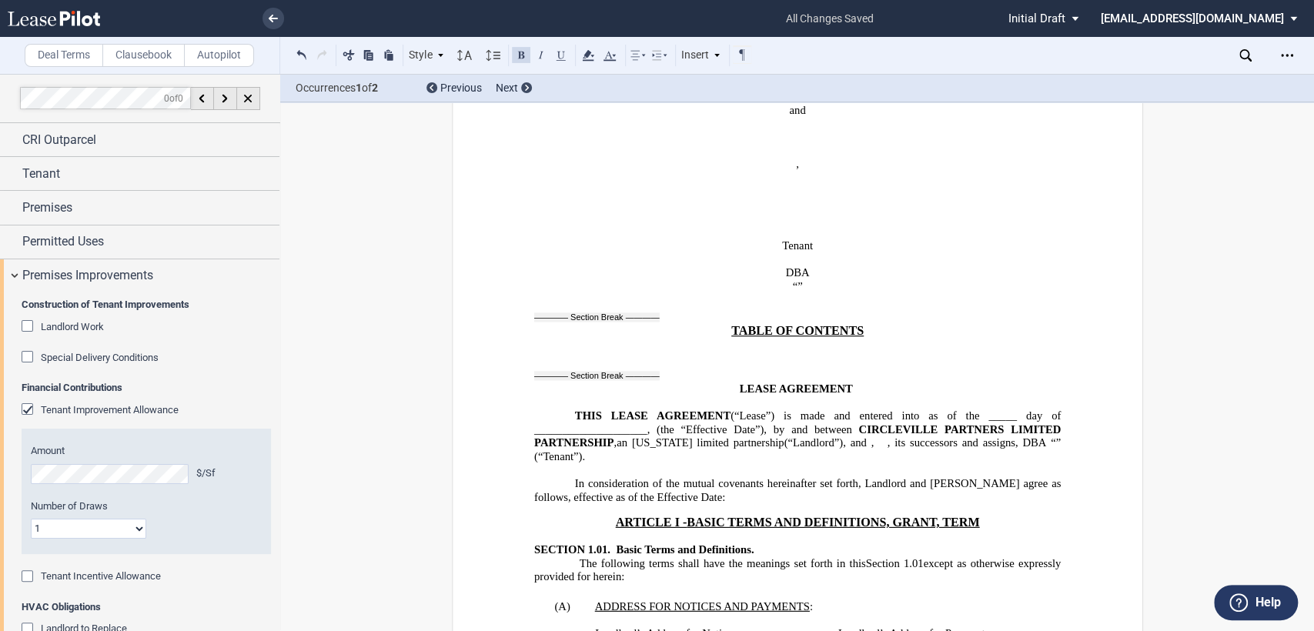
scroll to position [49, 0]
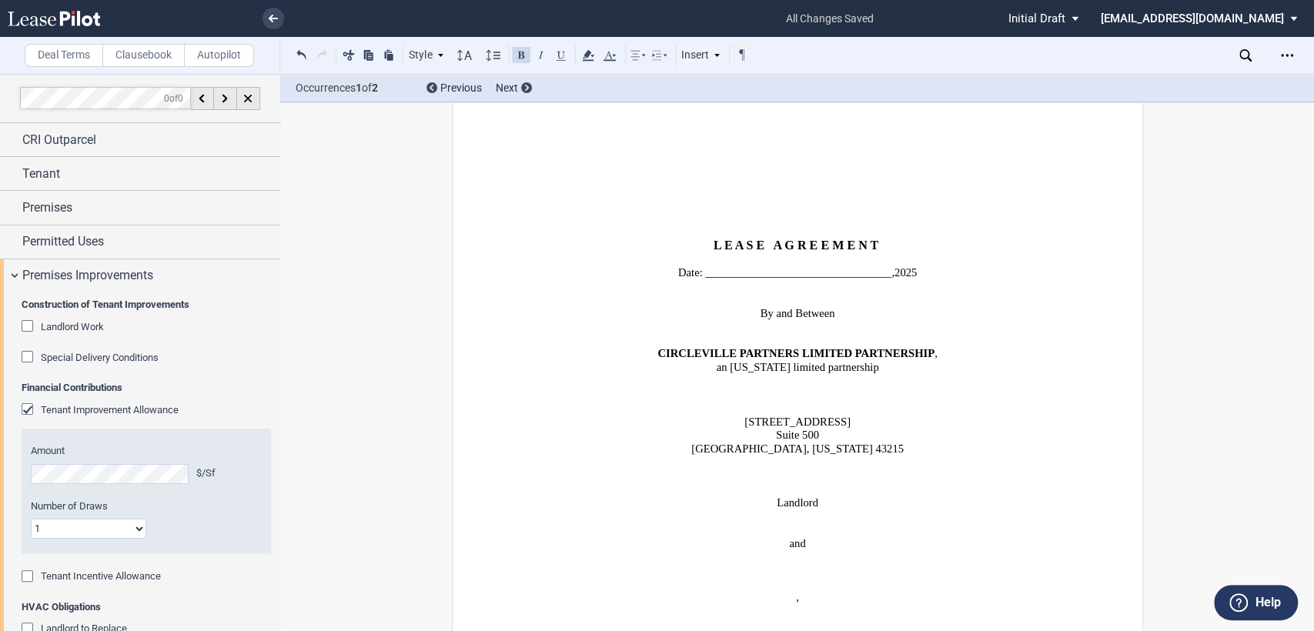
click at [1243, 52] on icon at bounding box center [1246, 55] width 12 height 12
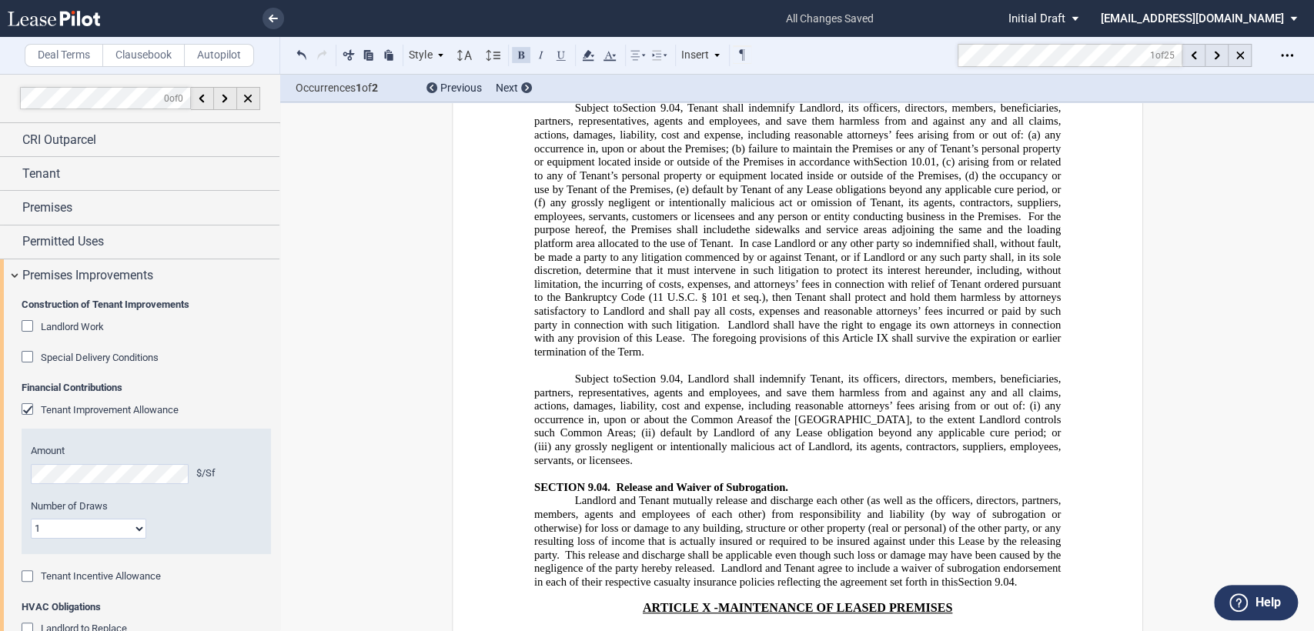
scroll to position [11836, 0]
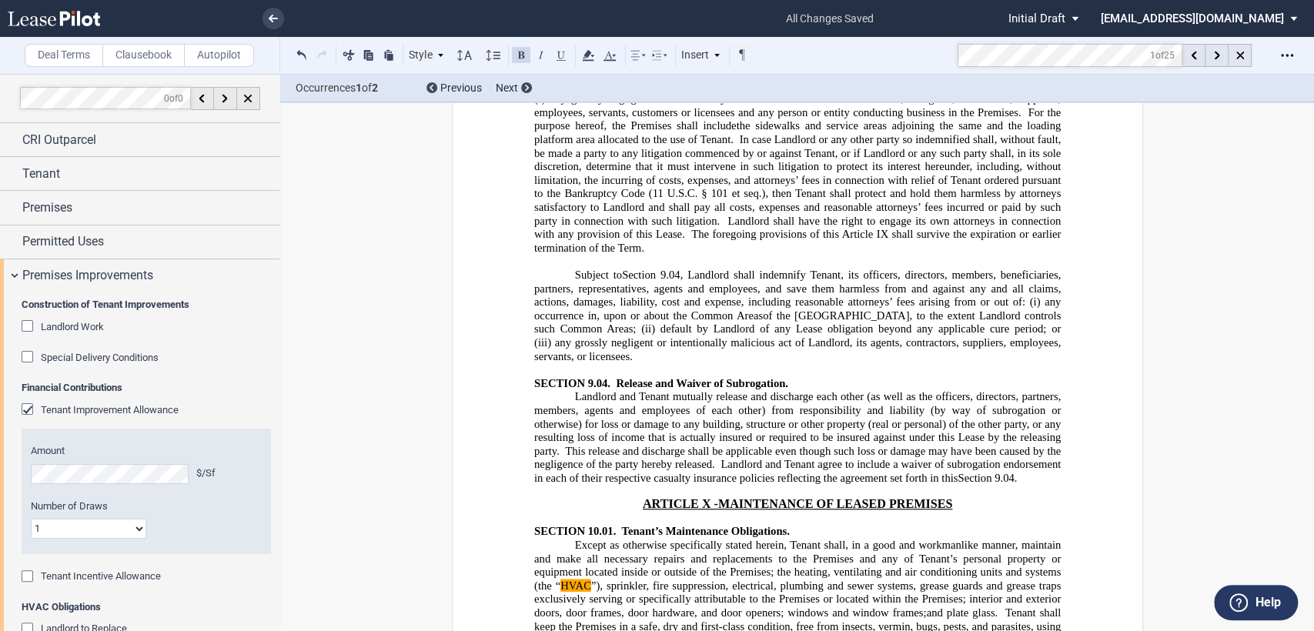
drag, startPoint x: 776, startPoint y: 179, endPoint x: 838, endPoint y: 178, distance: 62.4
click at [556, 51] on button at bounding box center [561, 54] width 18 height 18
click at [565, 57] on button at bounding box center [561, 54] width 18 height 18
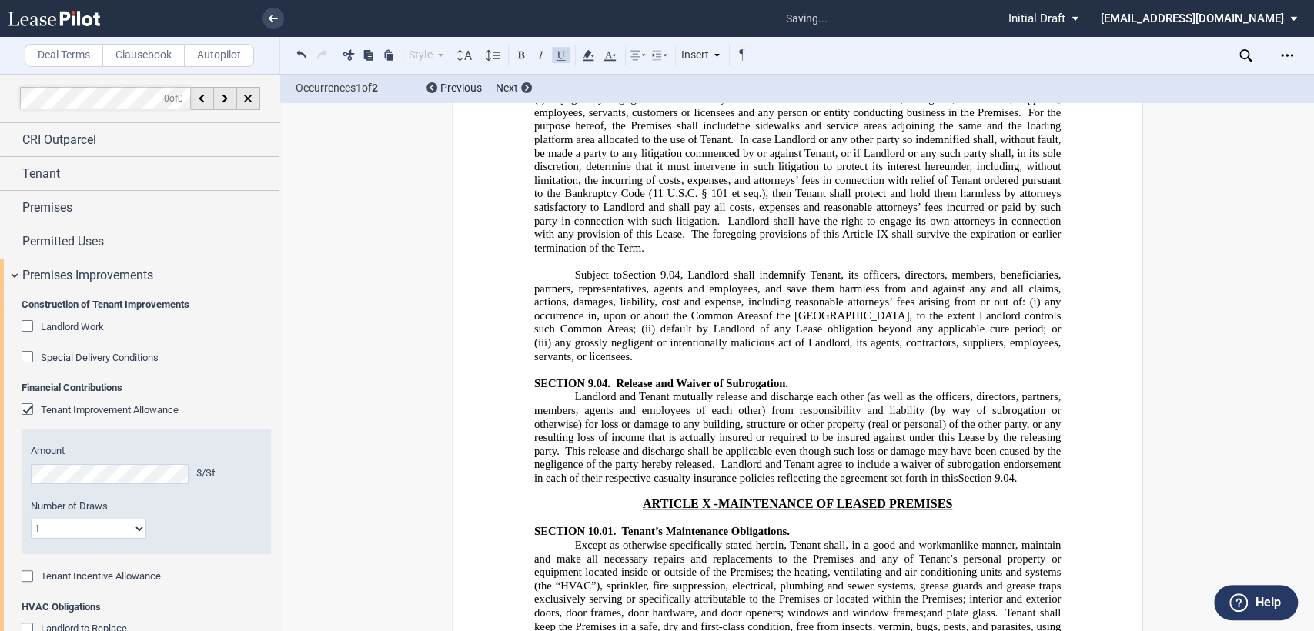
drag, startPoint x: 718, startPoint y: 177, endPoint x: 845, endPoint y: 178, distance: 127.0
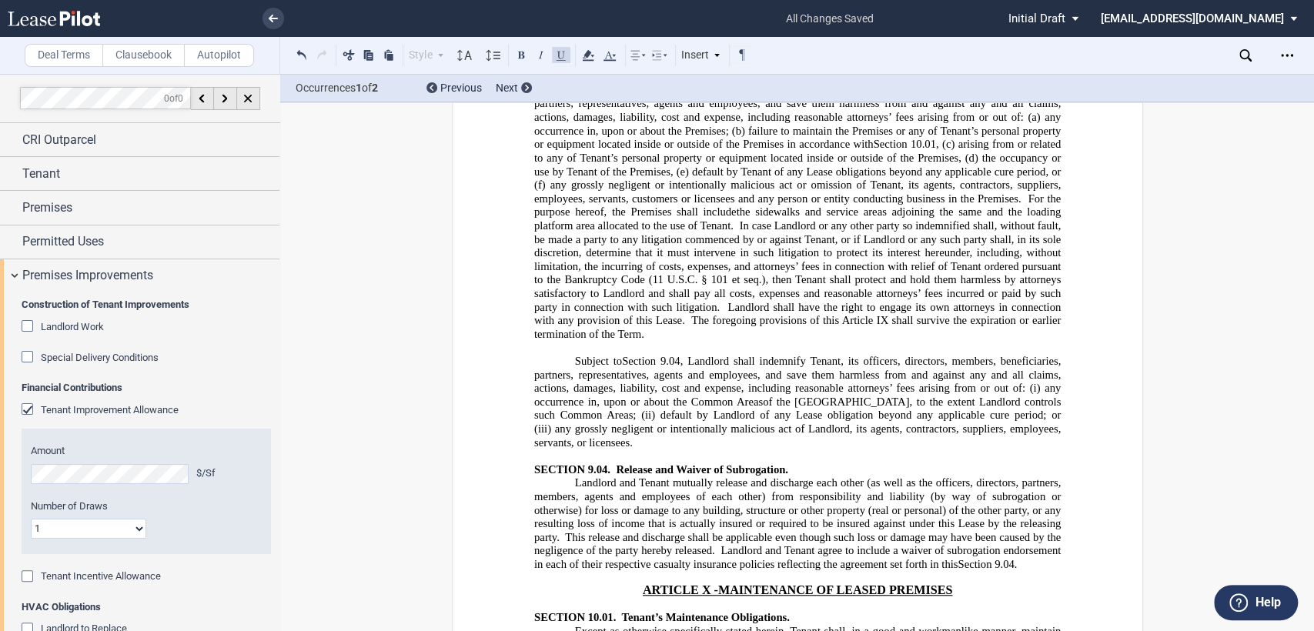
scroll to position [11750, 0]
drag, startPoint x: 567, startPoint y: 249, endPoint x: 863, endPoint y: 443, distance: 353.8
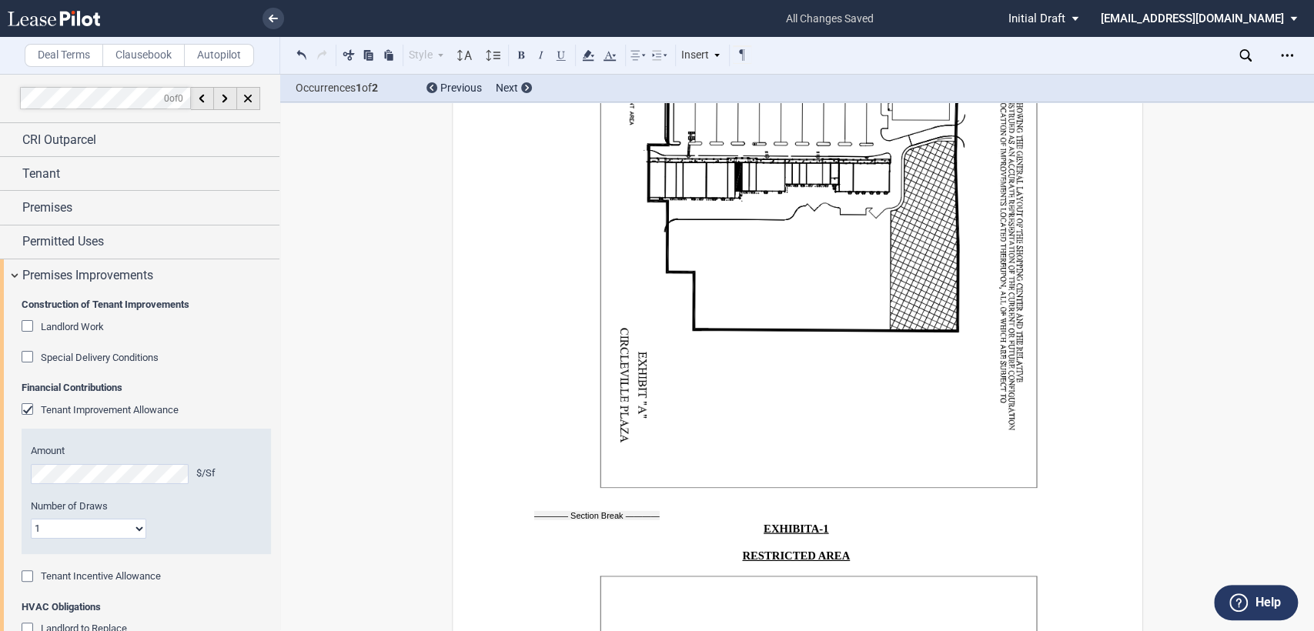
scroll to position [24697, 0]
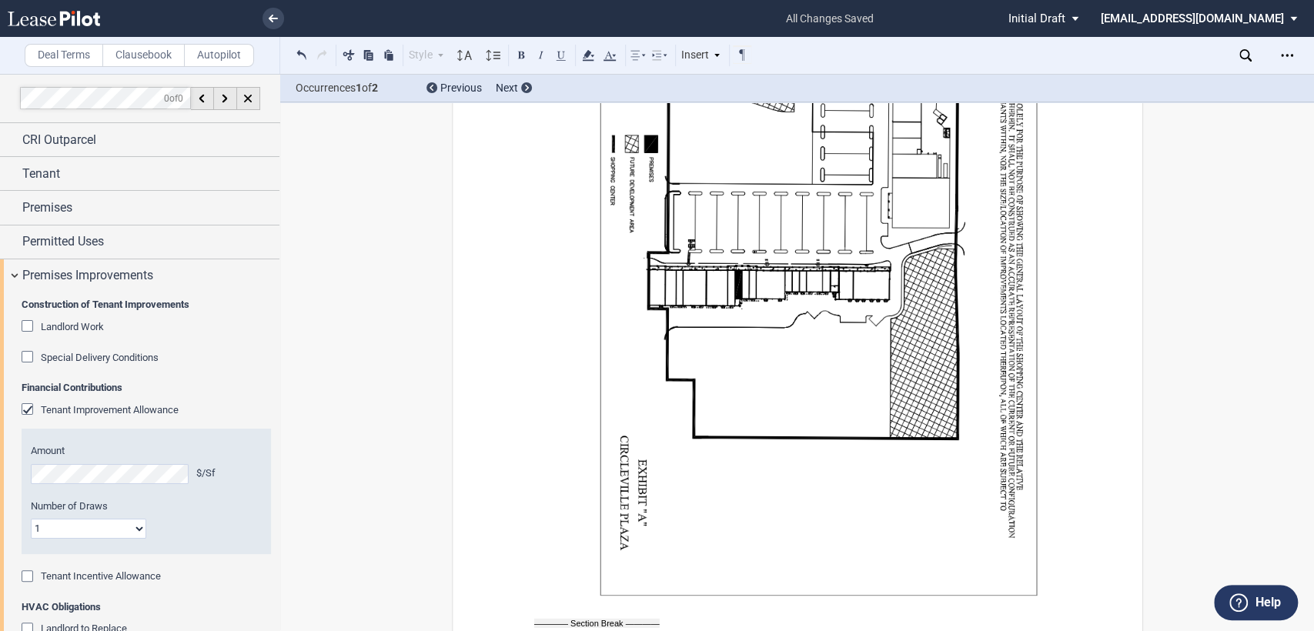
drag, startPoint x: 563, startPoint y: 333, endPoint x: 984, endPoint y: 390, distance: 425.0
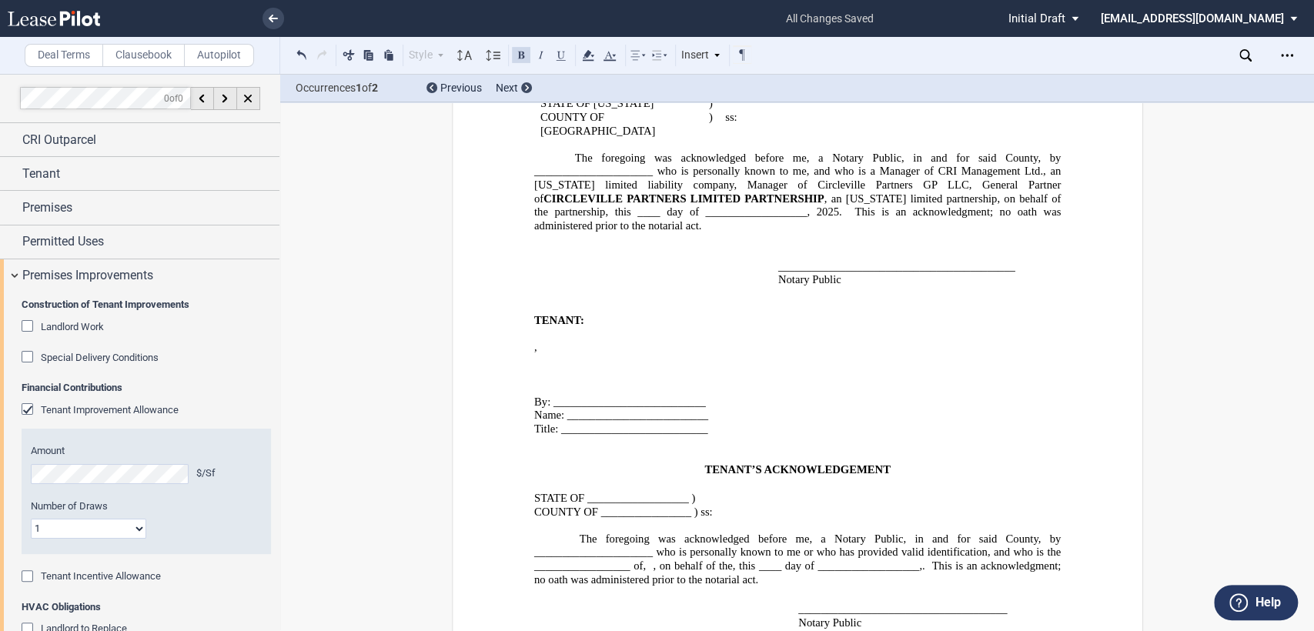
scroll to position [24316, 0]
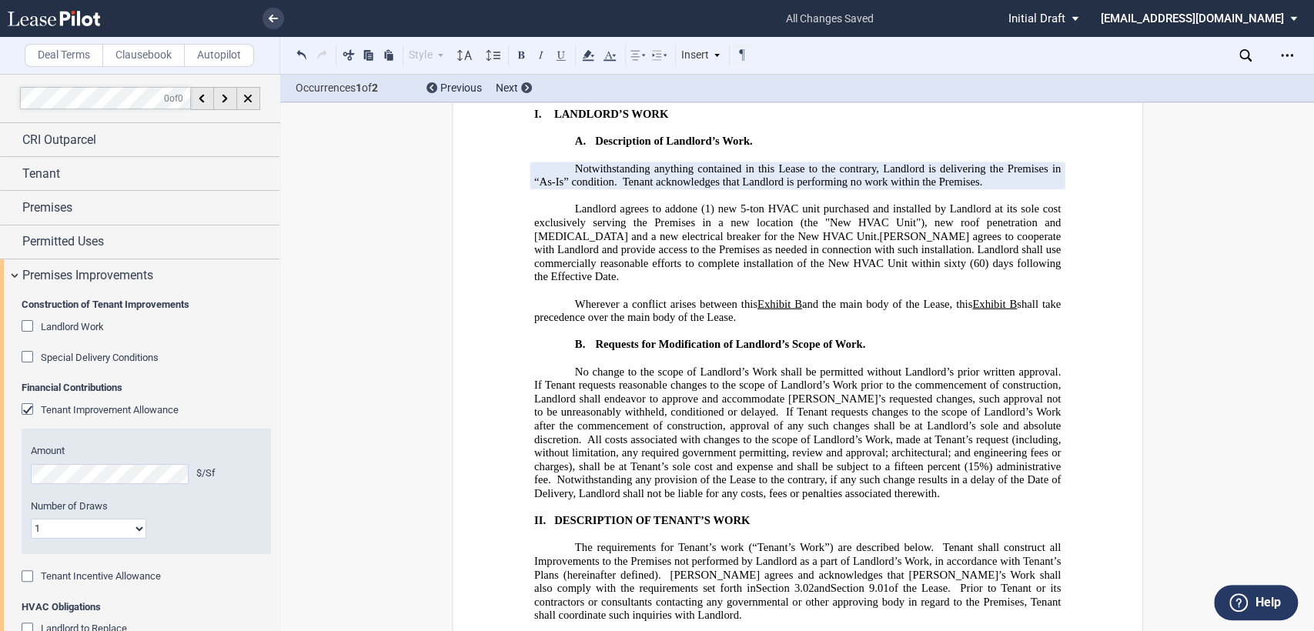
scroll to position [0, 0]
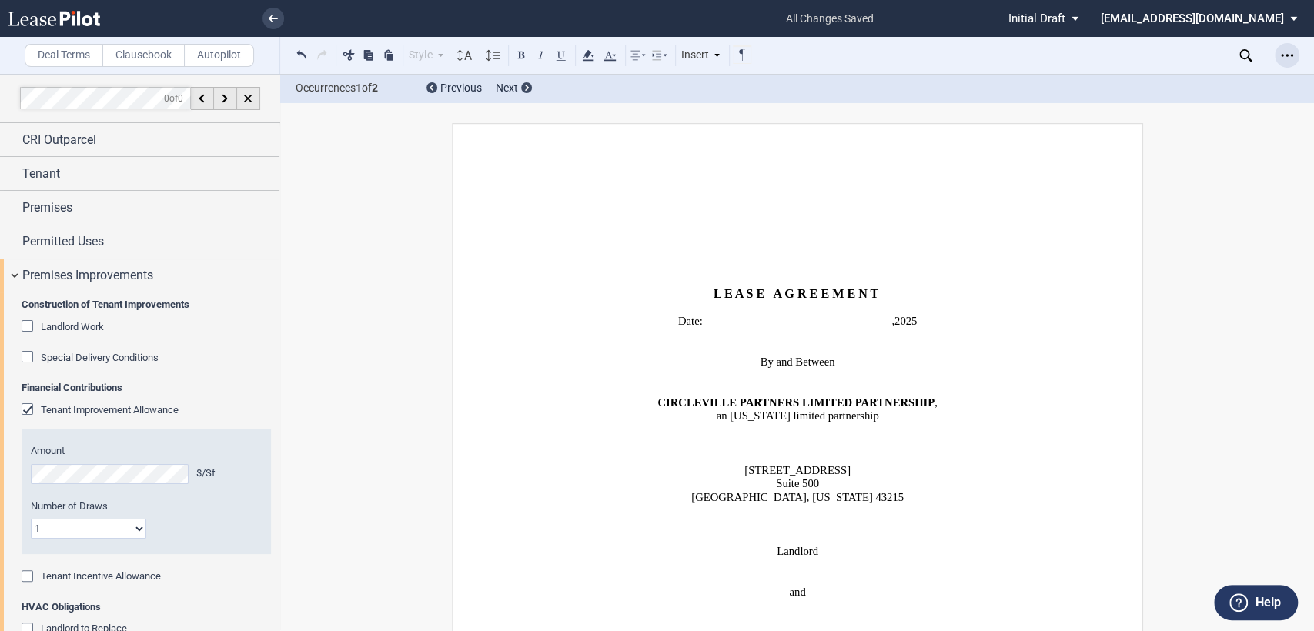
click at [1287, 56] on use "Open Lease options menu" at bounding box center [1287, 55] width 12 height 2
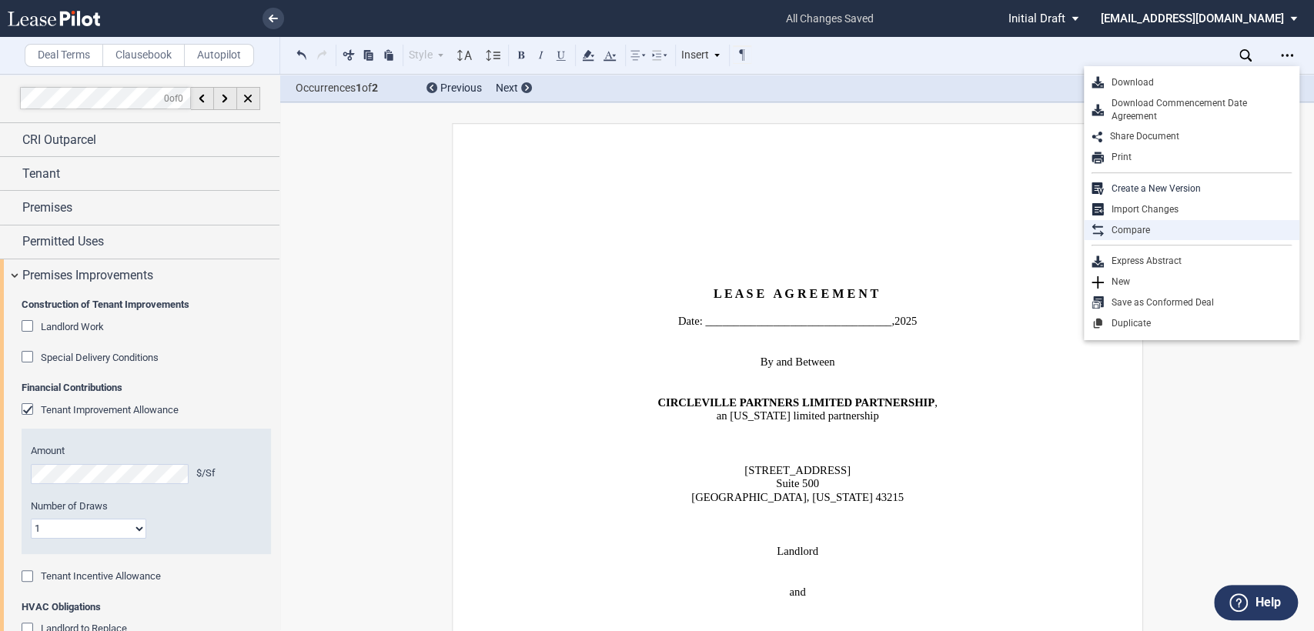
click at [1142, 229] on div "Compare" at bounding box center [1198, 230] width 188 height 13
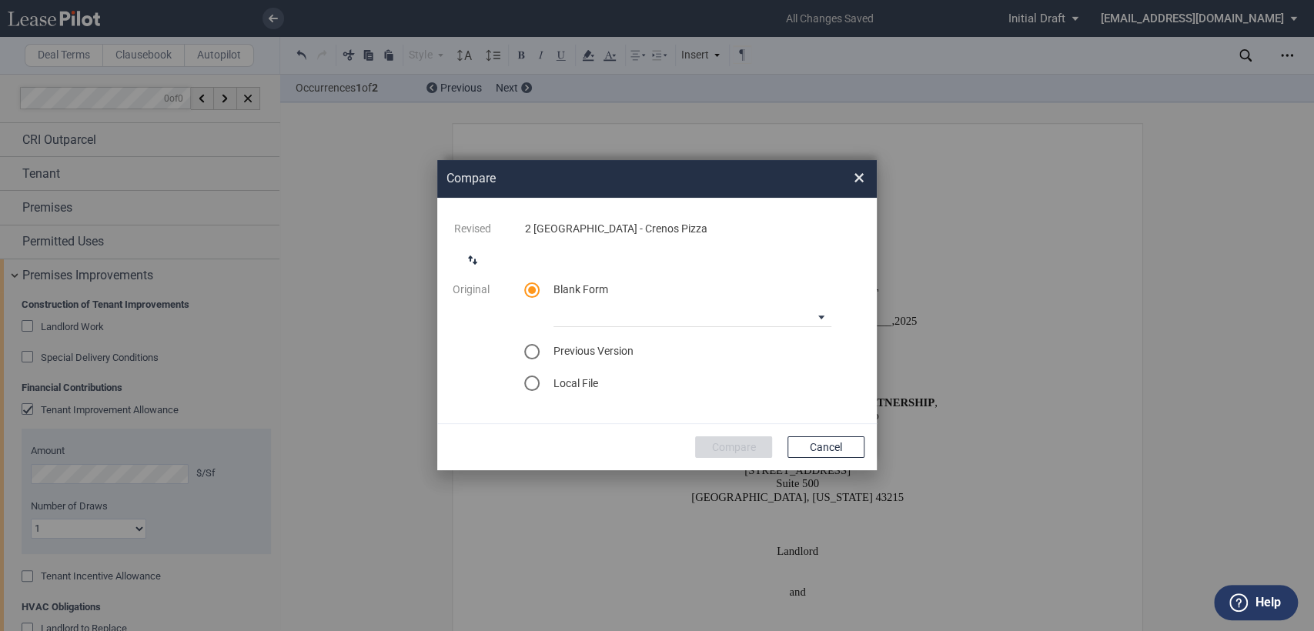
click at [559, 352] on span "Previous Version" at bounding box center [594, 351] width 80 height 12
click at [527, 353] on div "select previous version" at bounding box center [531, 351] width 15 height 15
click at [623, 346] on md-select "Select version for comparison Version 1" at bounding box center [693, 347] width 278 height 23
click at [623, 346] on md-option "Version 1" at bounding box center [693, 348] width 303 height 37
click at [726, 446] on button "Compare" at bounding box center [733, 448] width 77 height 22
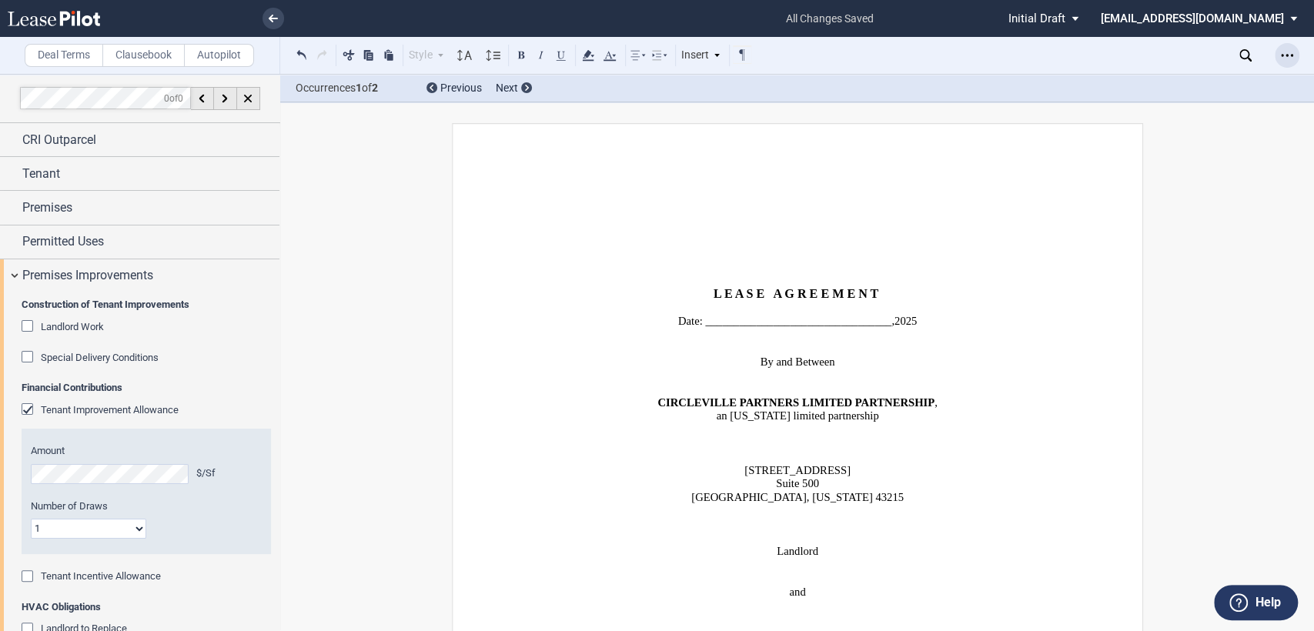
click at [1287, 57] on icon "Open Lease options menu" at bounding box center [1287, 55] width 12 height 12
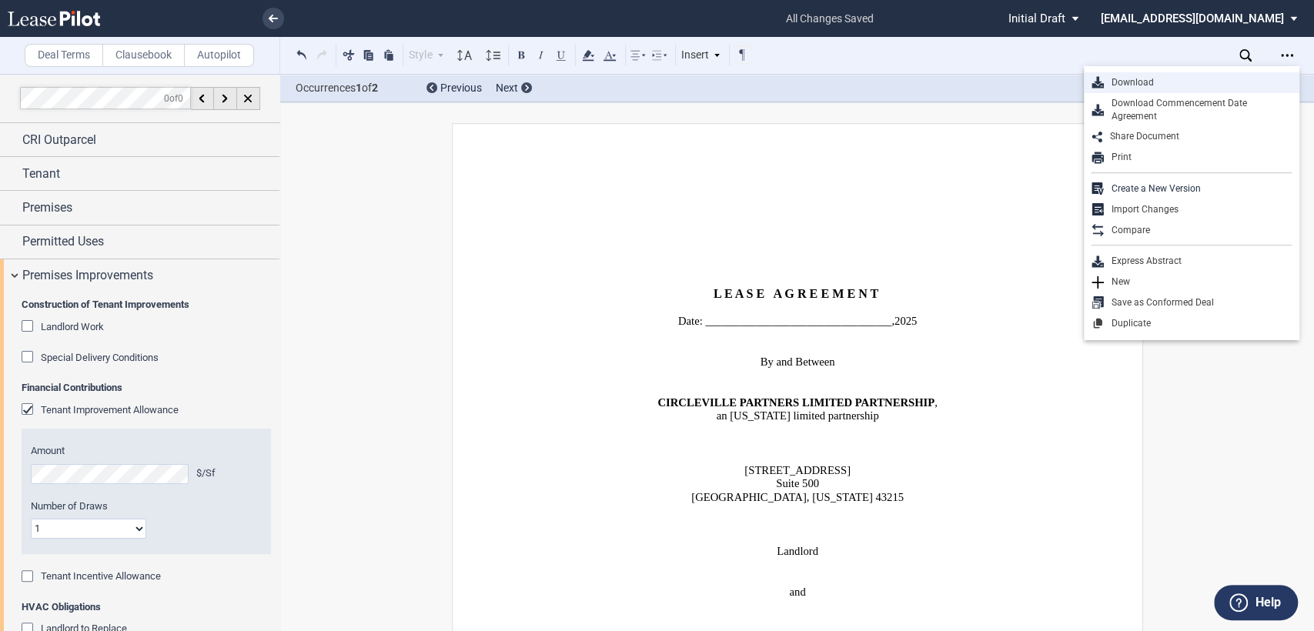
click at [1130, 88] on div "Download" at bounding box center [1198, 82] width 188 height 13
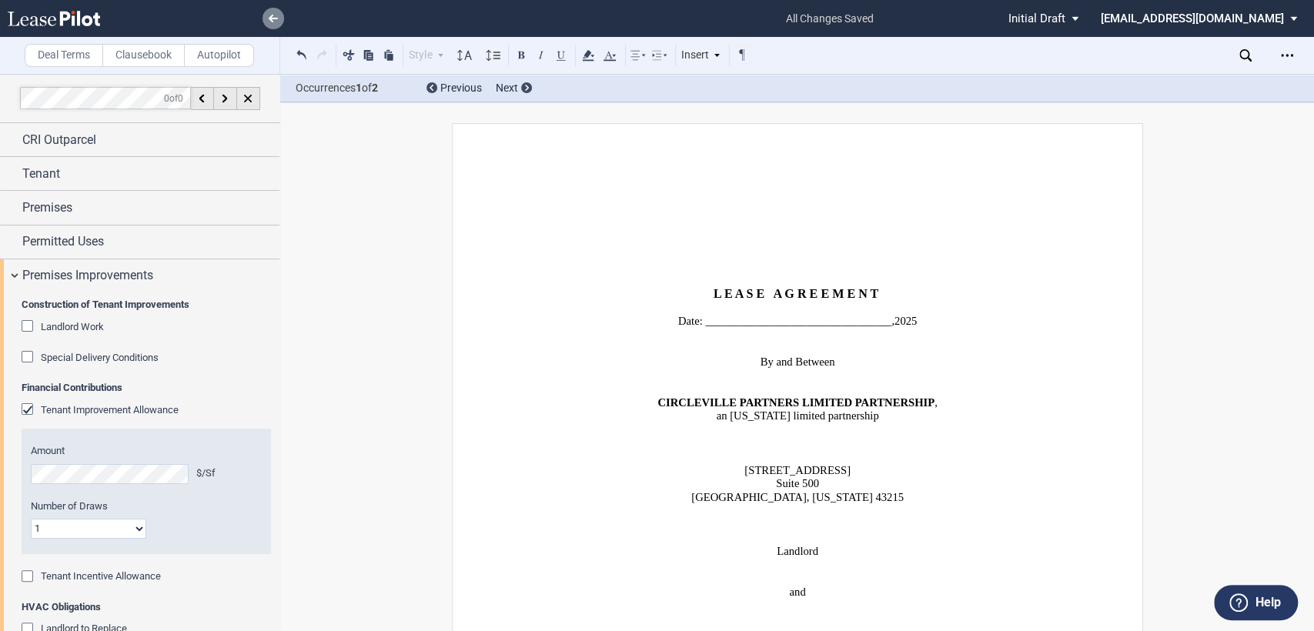
click at [273, 18] on use at bounding box center [273, 19] width 9 height 8
